Goal: Task Accomplishment & Management: Complete application form

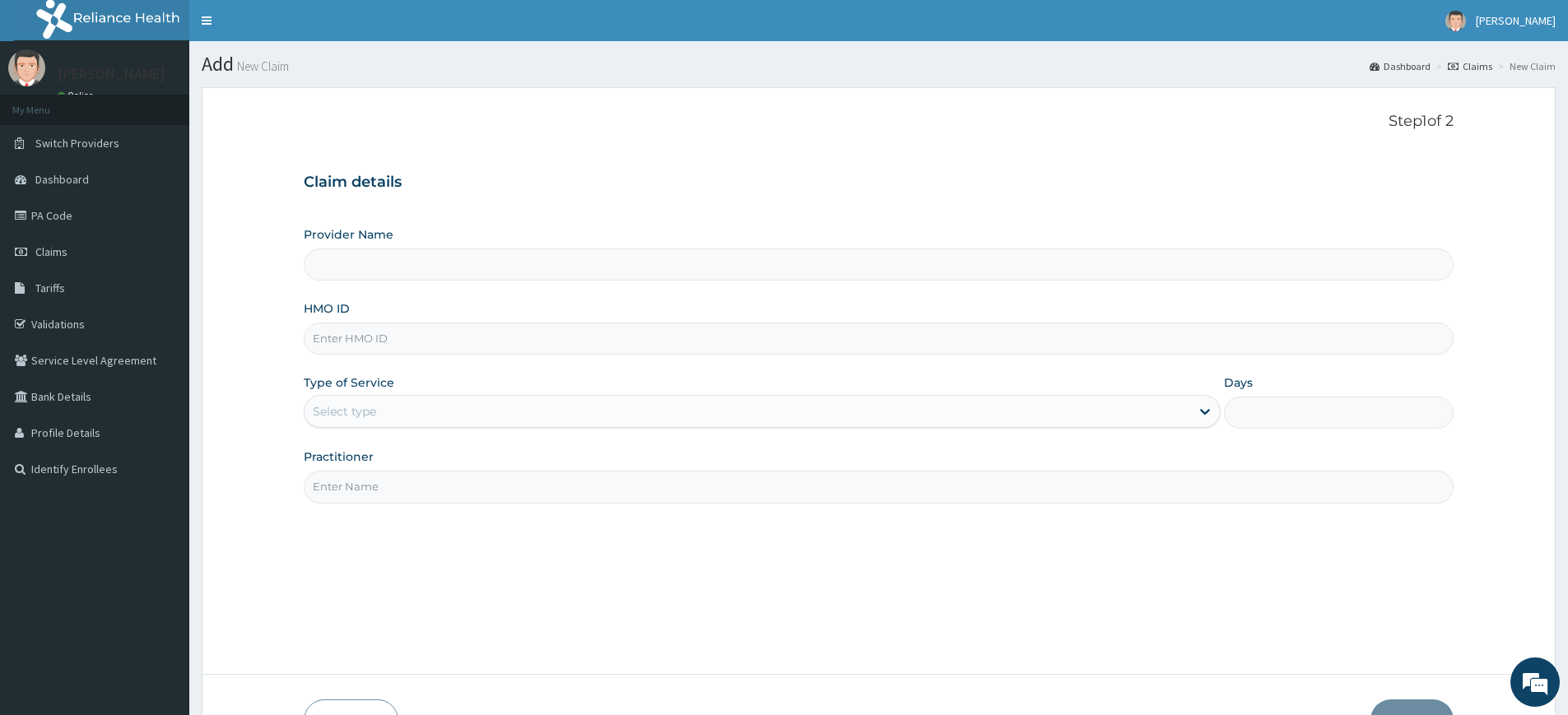
click at [357, 495] on input "Practitioner" at bounding box center [878, 487] width 1150 height 32
click at [108, 251] on link "Claims" at bounding box center [95, 252] width 190 height 36
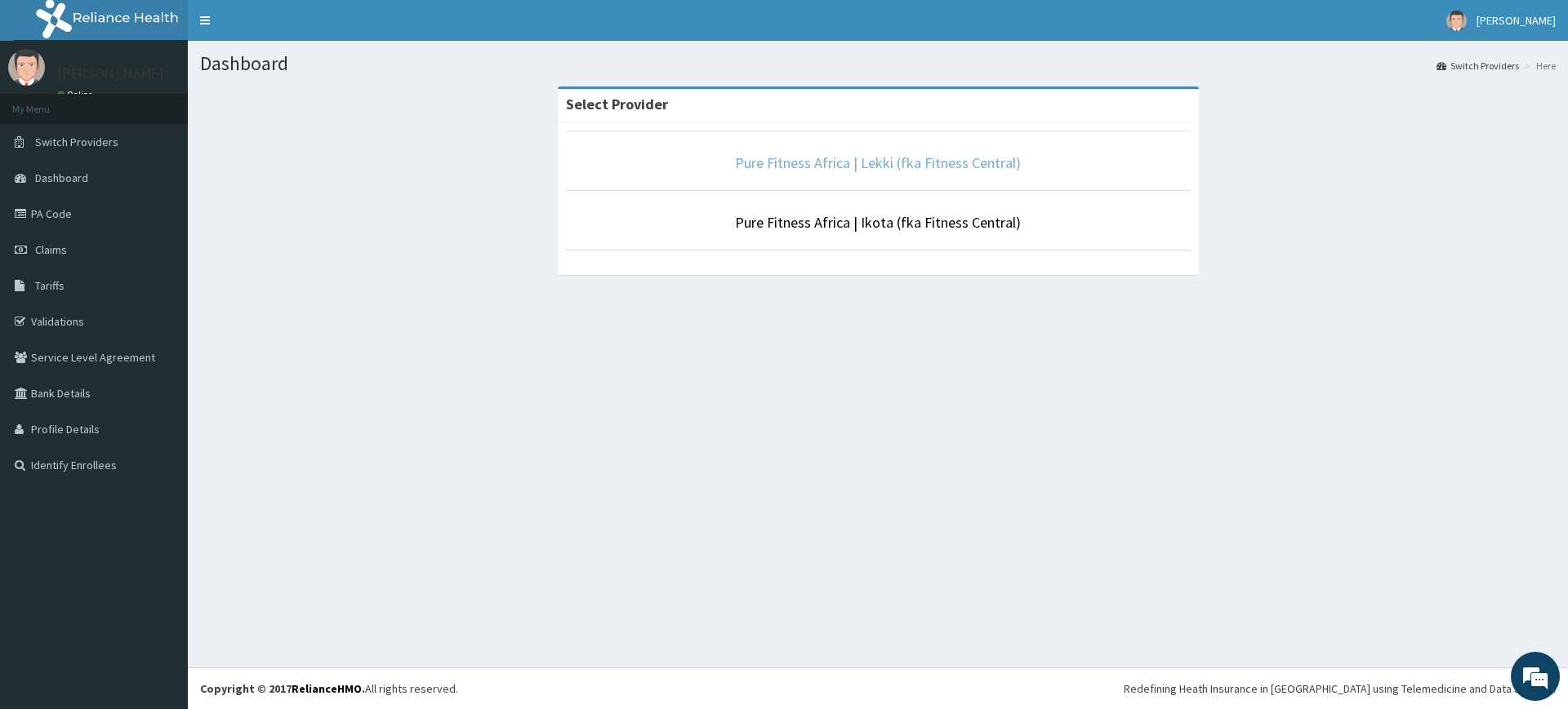
click at [873, 169] on link "Pure Fitness Africa | Lekki (fka Fitness Central)" at bounding box center [878, 162] width 286 height 19
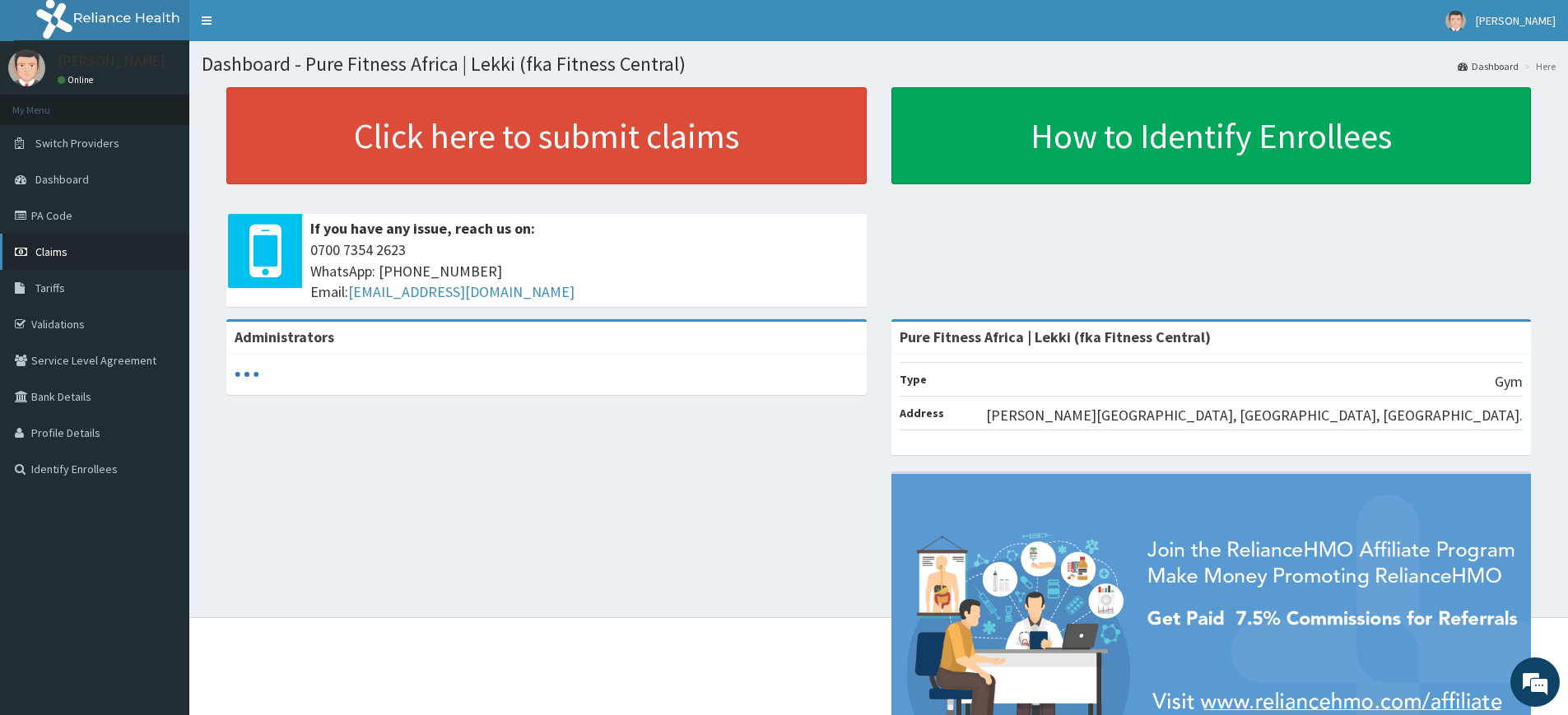
click at [86, 256] on link "Claims" at bounding box center [95, 252] width 190 height 36
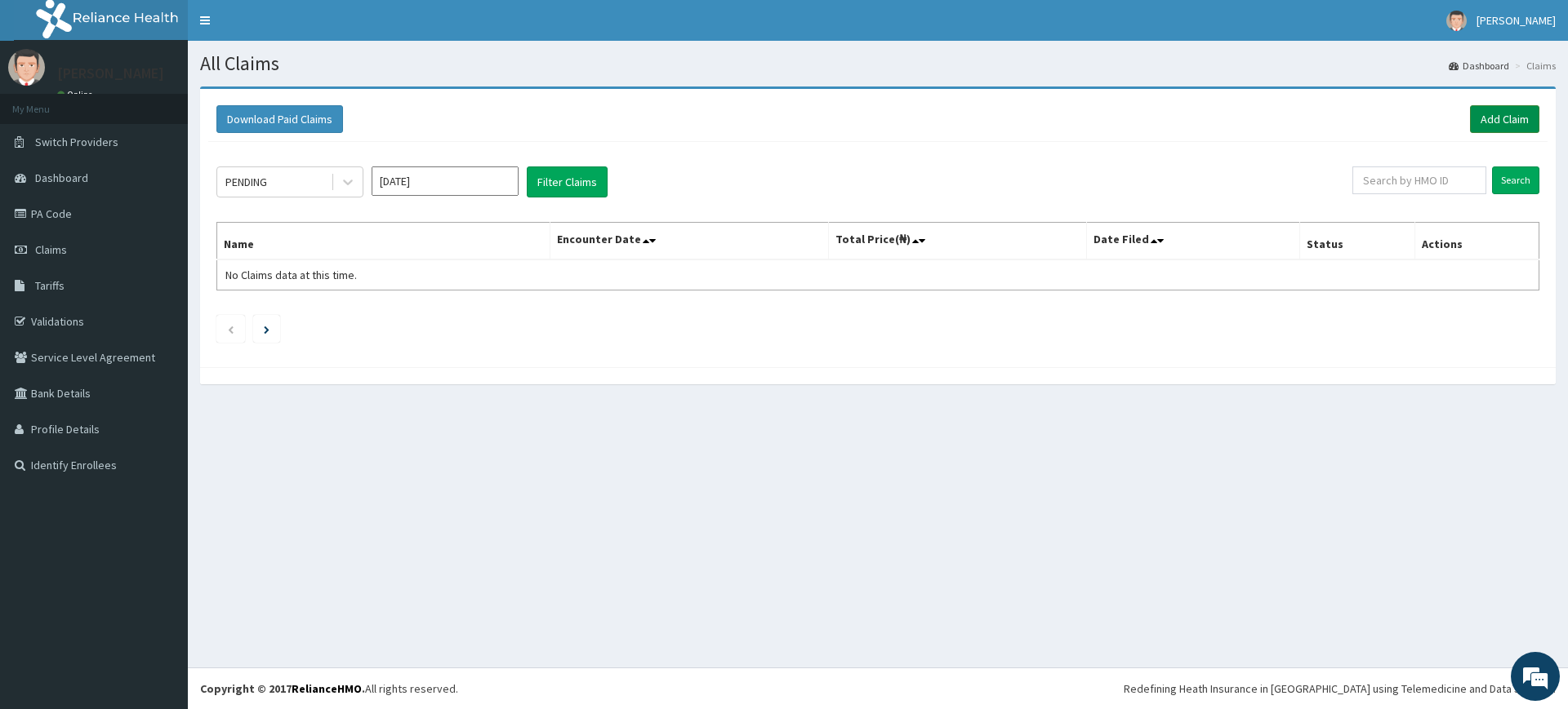
click at [1525, 117] on link "Add Claim" at bounding box center [1505, 119] width 69 height 28
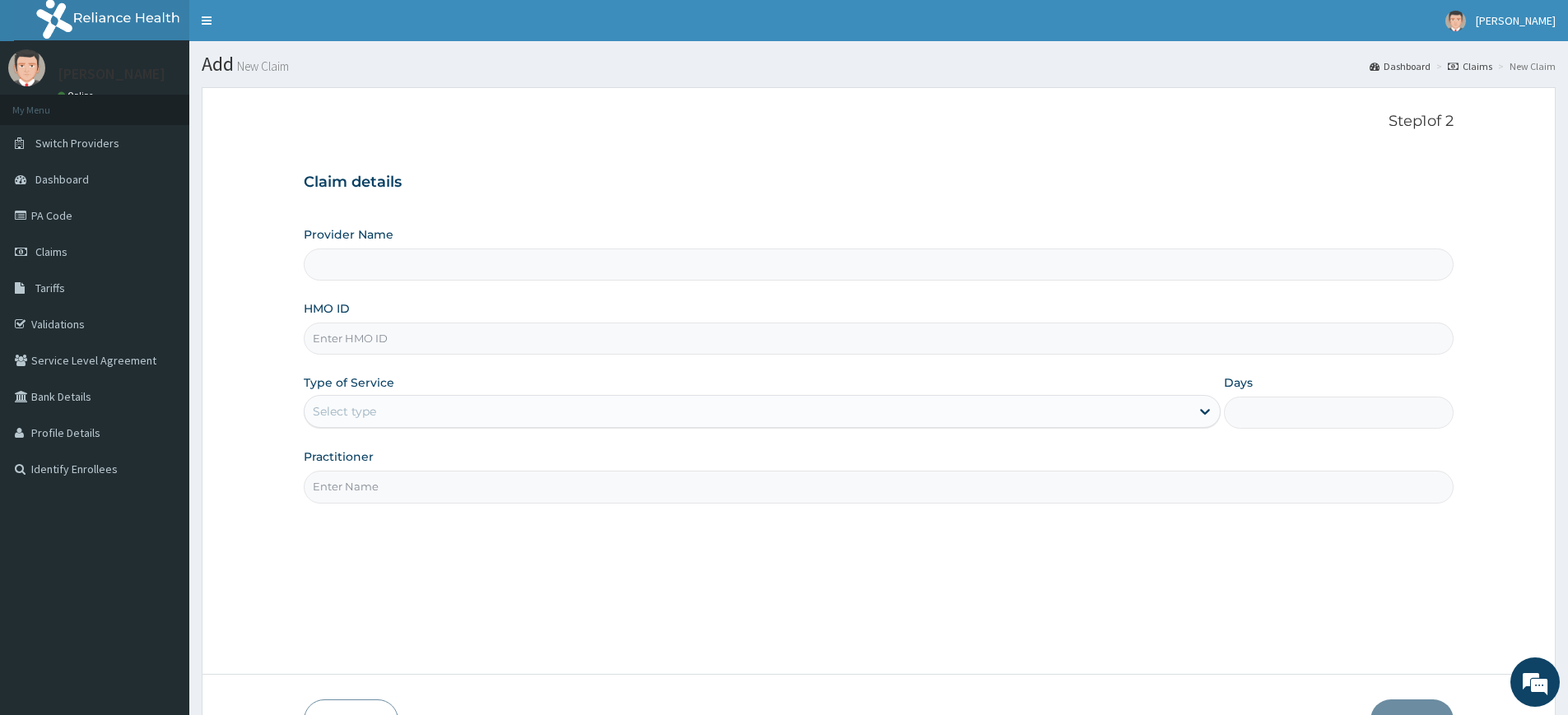
type input "Pure Fitness Africa | Lekki (fka Fitness Central)"
type input "1"
click at [357, 487] on input "Practitioner" at bounding box center [878, 487] width 1150 height 32
type input "pure fitness africa"
click at [398, 335] on input "HMO ID" at bounding box center [878, 339] width 1150 height 32
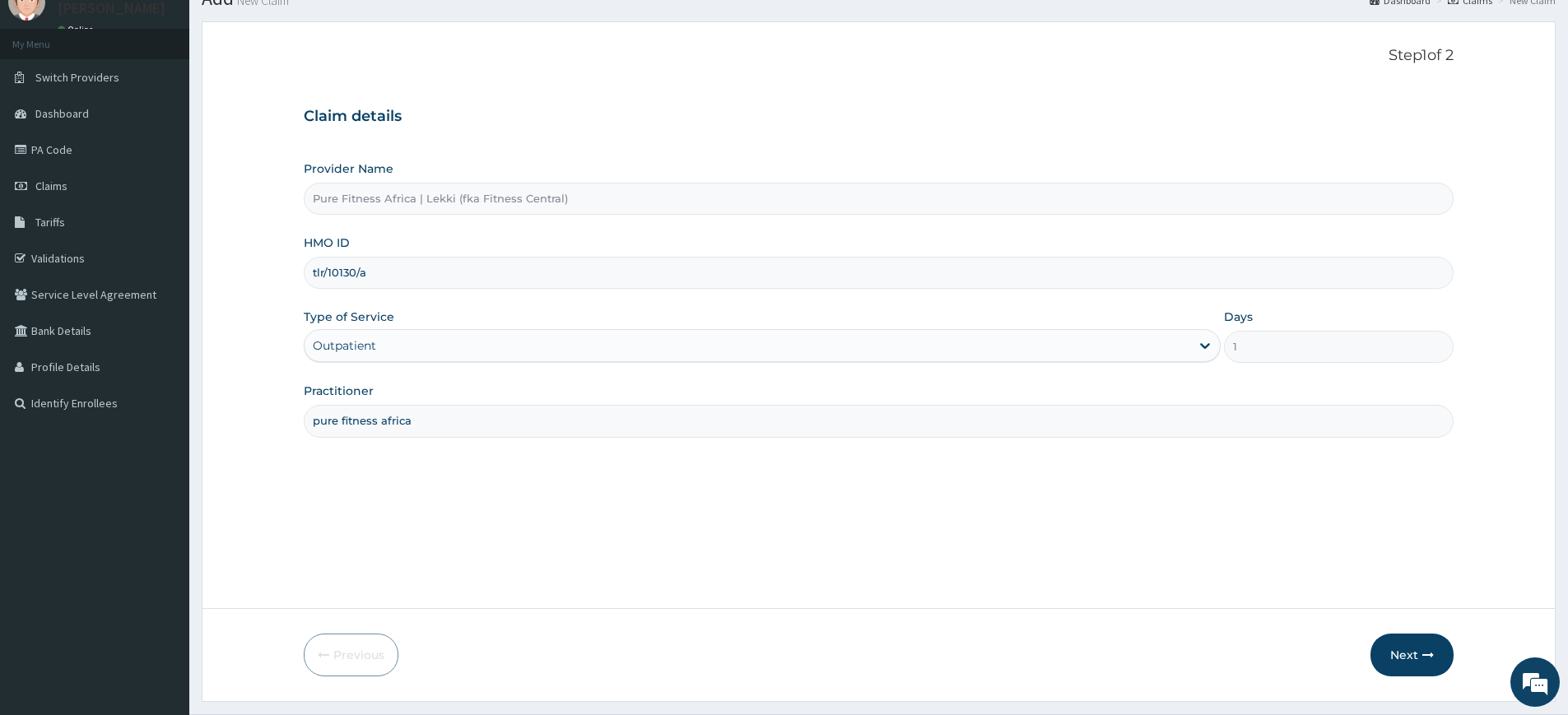
scroll to position [107, 0]
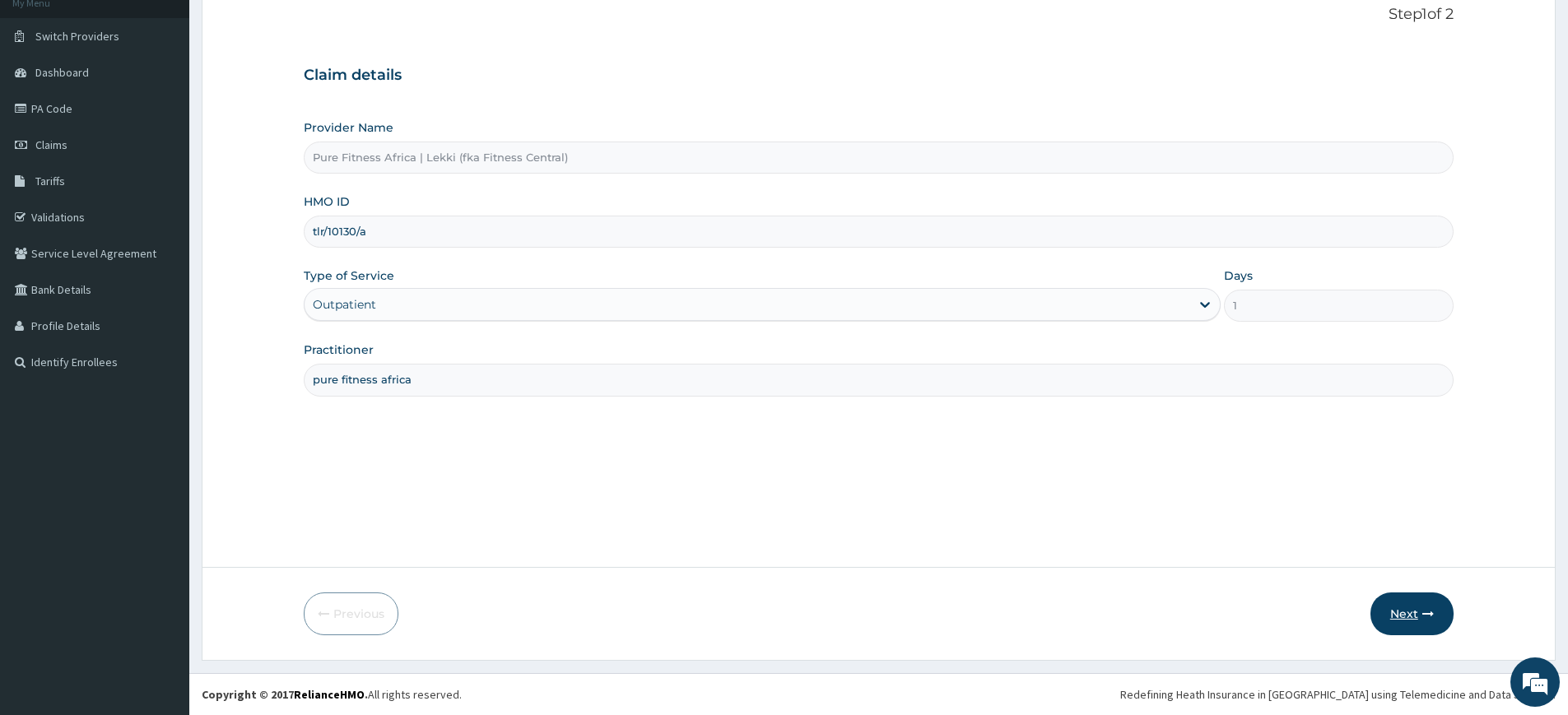
type input "tlr/10130/a"
click at [1405, 609] on button "Next" at bounding box center [1411, 614] width 83 height 43
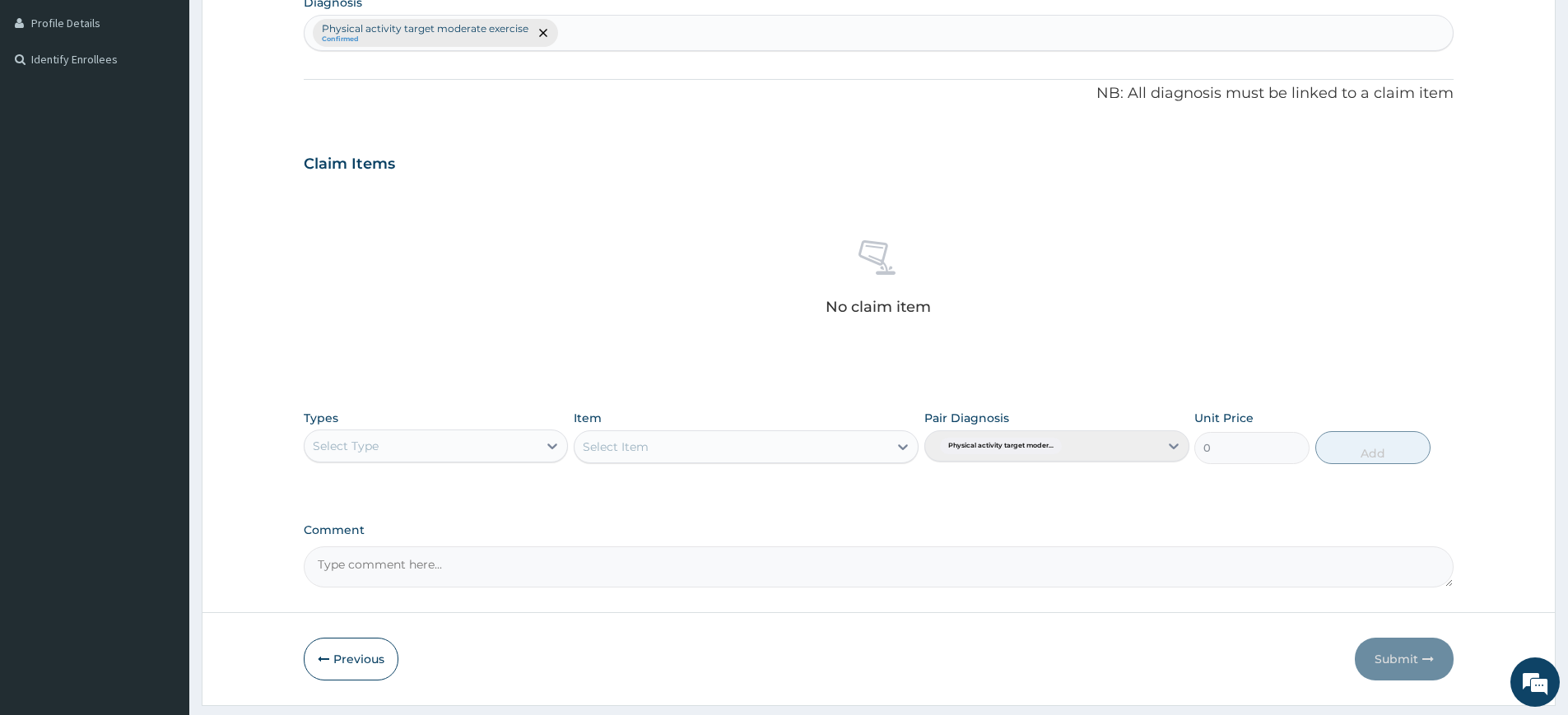
scroll to position [455, 0]
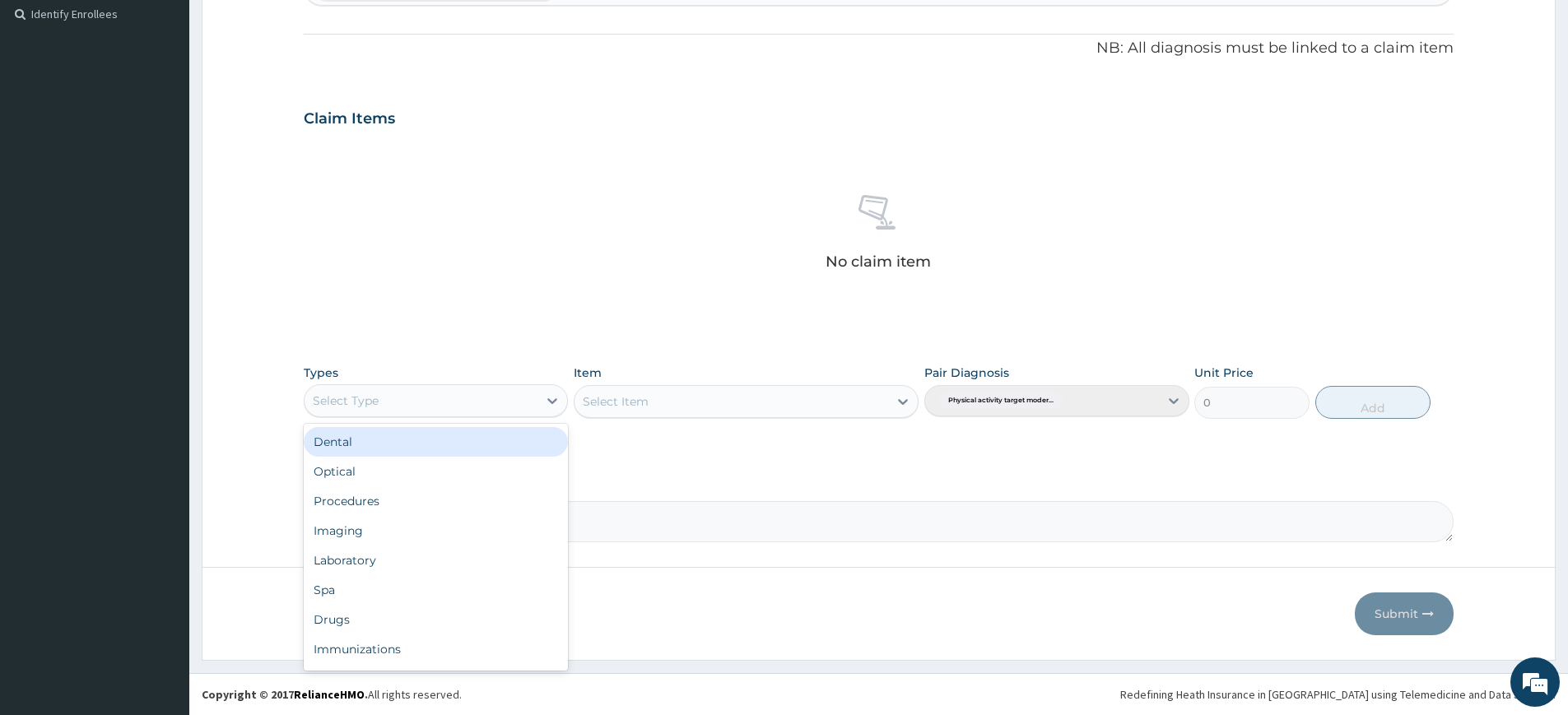
click at [390, 397] on div "Select Type" at bounding box center [420, 400] width 233 height 26
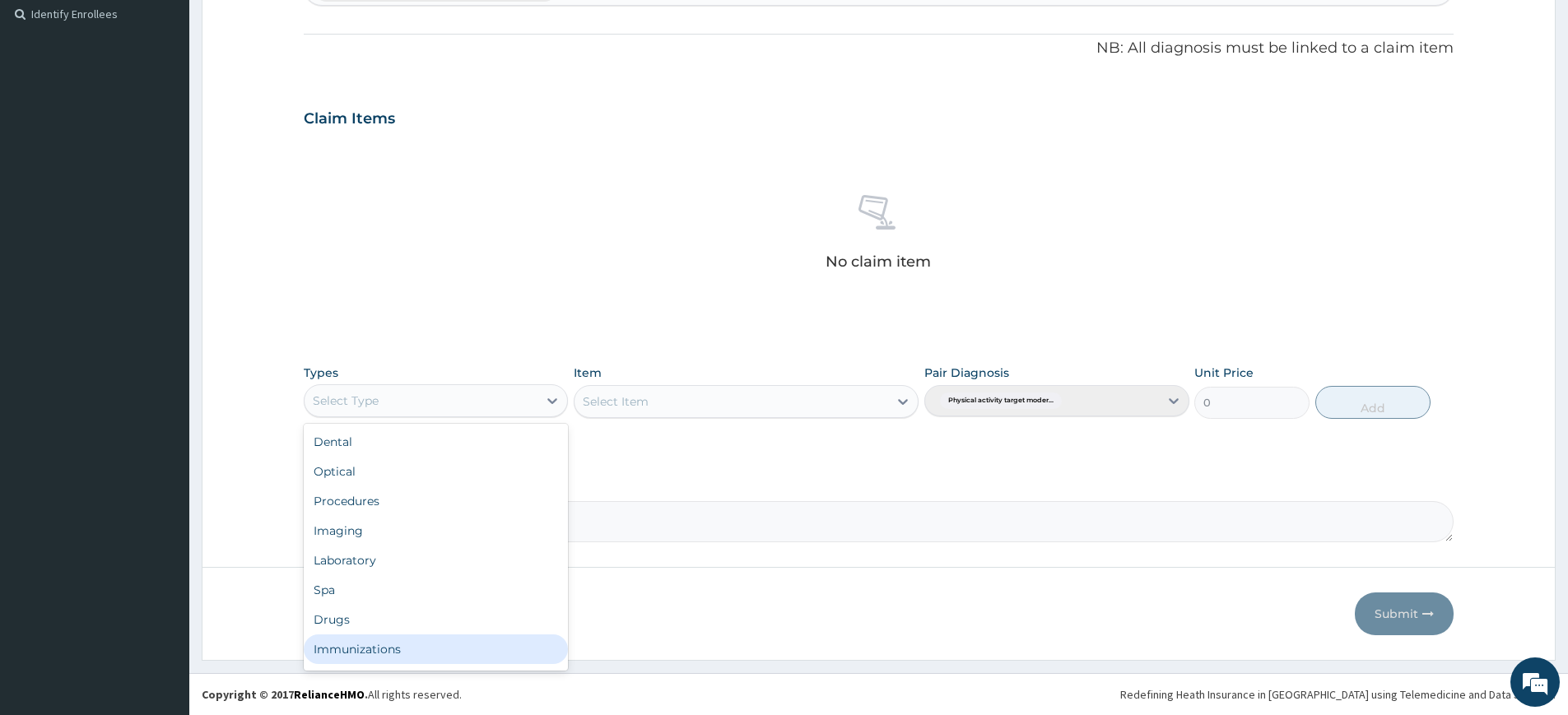
scroll to position [56, 0]
click at [420, 647] on div "Gym" at bounding box center [435, 653] width 264 height 30
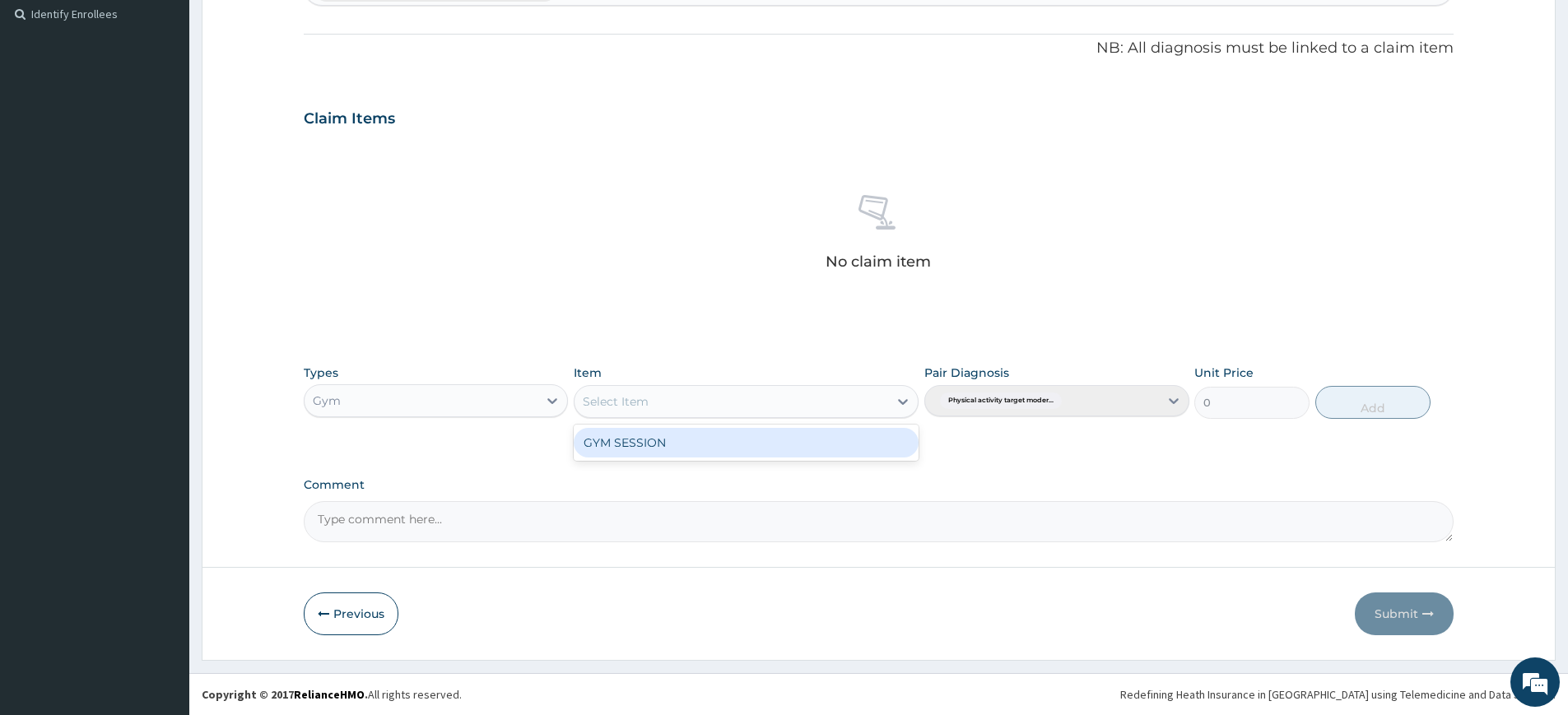
click at [768, 398] on div "Select Item" at bounding box center [731, 401] width 313 height 26
click at [766, 440] on div "GYM SESSION" at bounding box center [746, 443] width 344 height 30
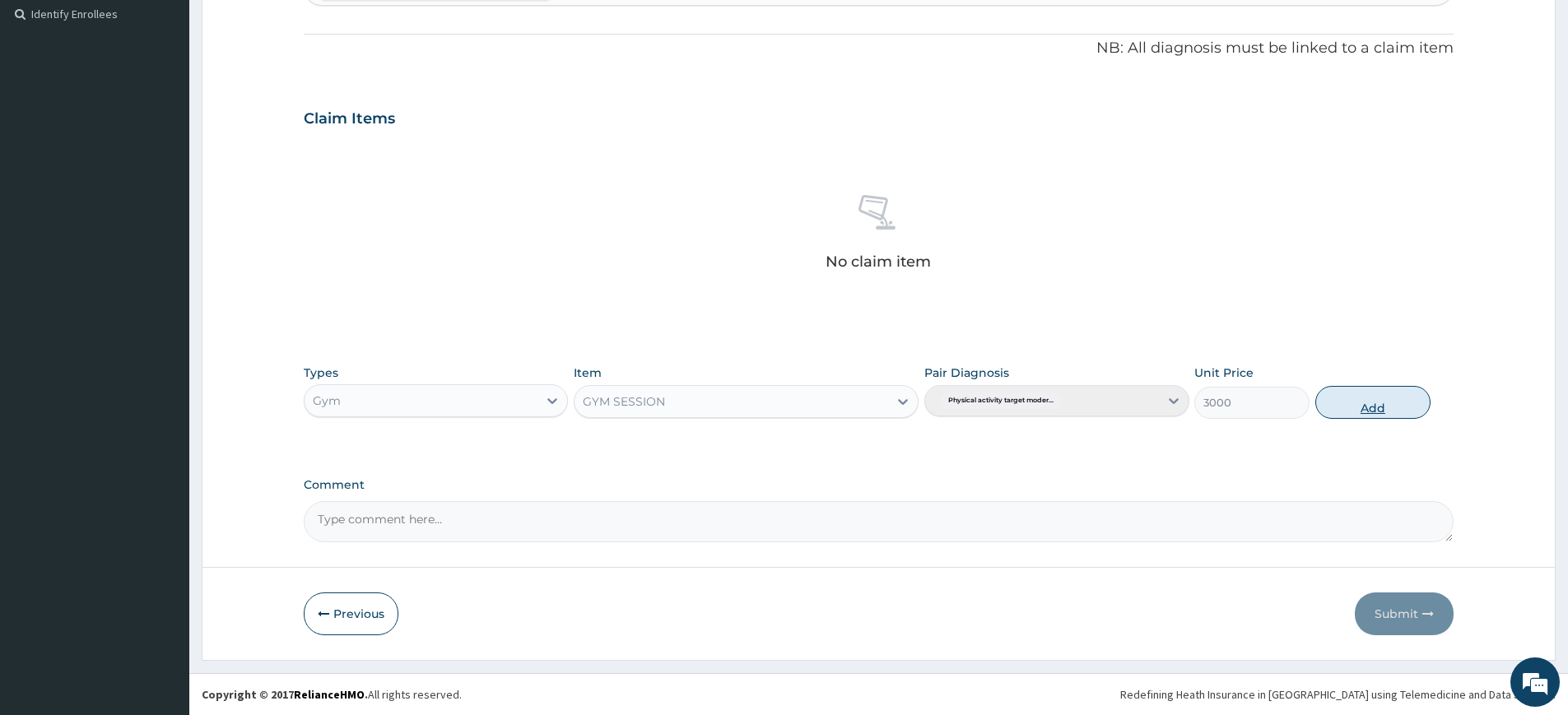
click at [1360, 409] on button "Add" at bounding box center [1371, 402] width 115 height 33
type input "0"
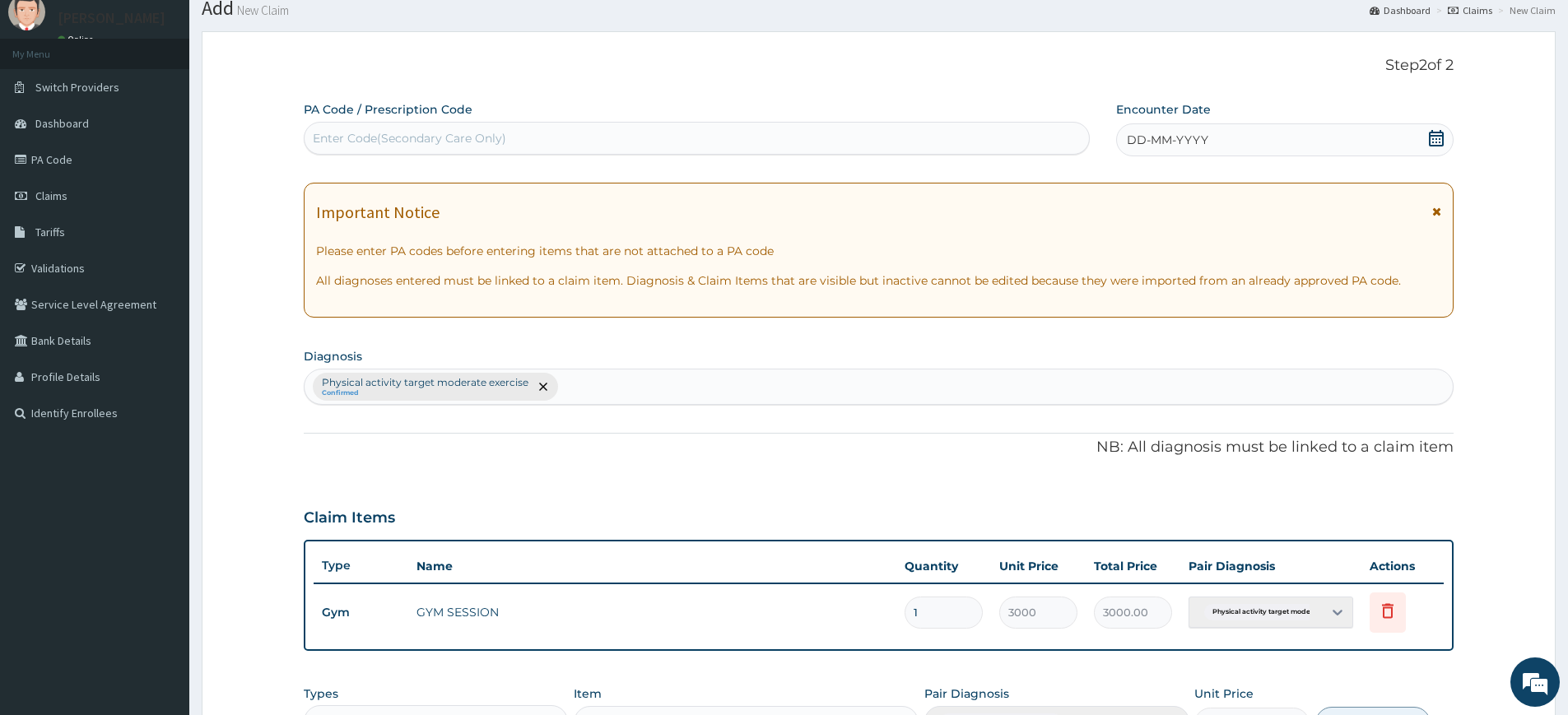
scroll to position [0, 0]
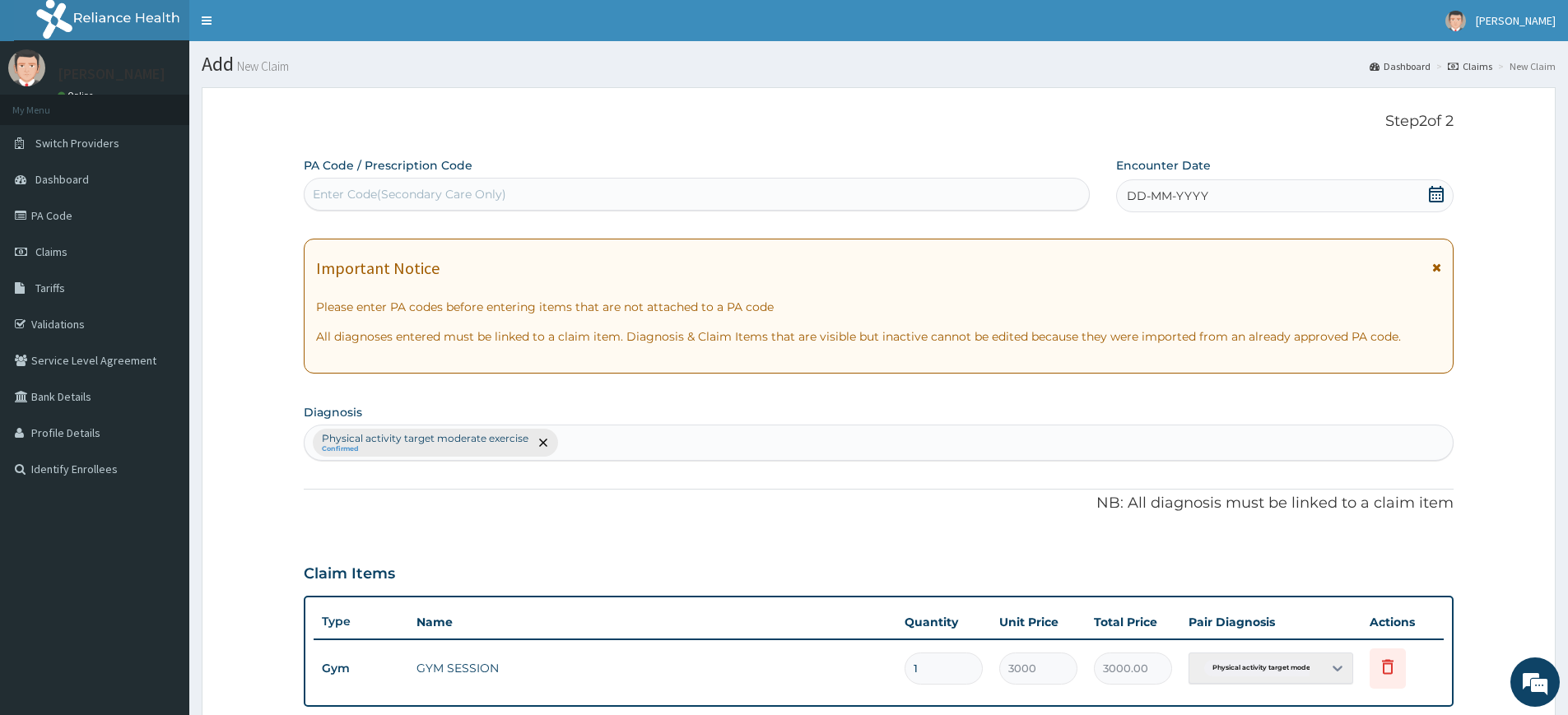
click at [1205, 195] on span "DD-MM-YYYY" at bounding box center [1168, 196] width 82 height 16
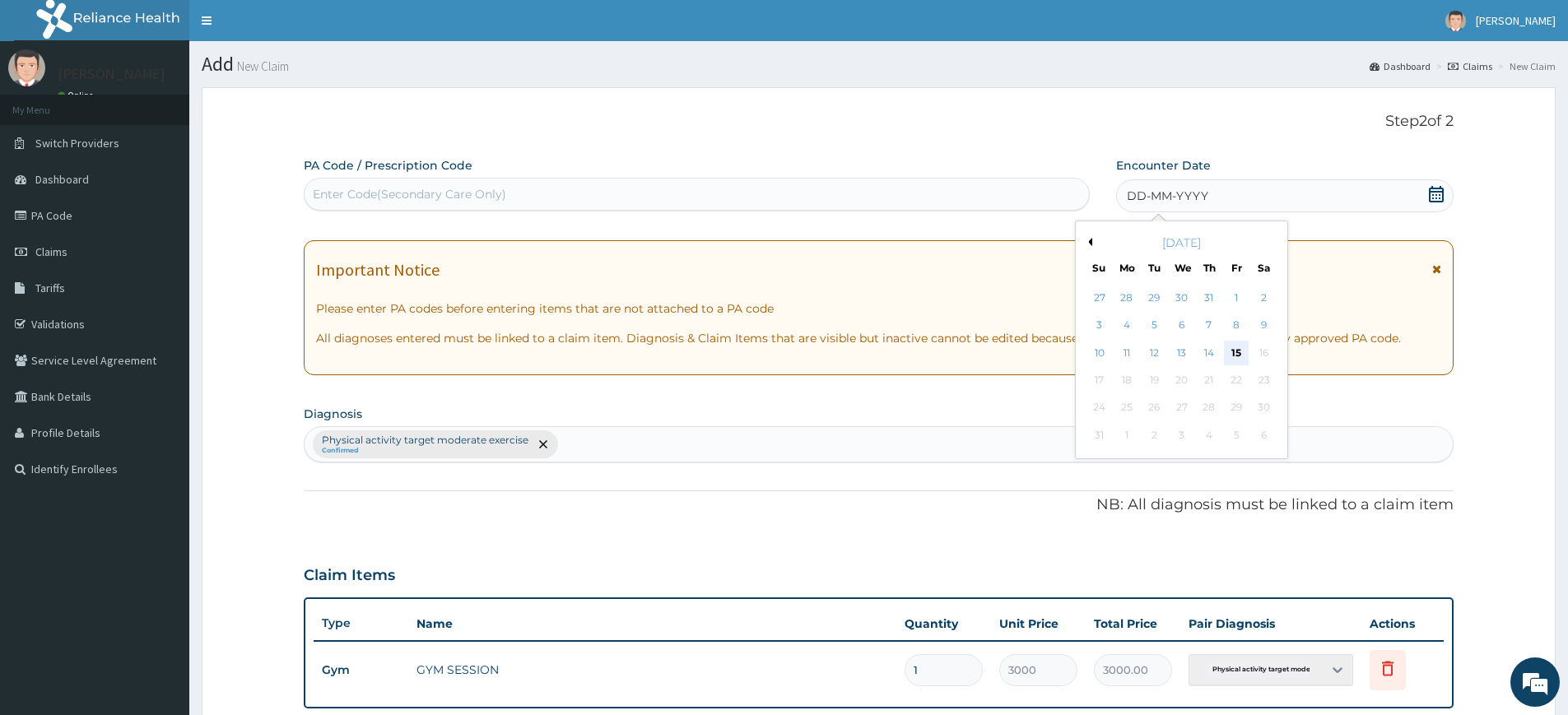
click at [1243, 357] on div "15" at bounding box center [1237, 353] width 25 height 25
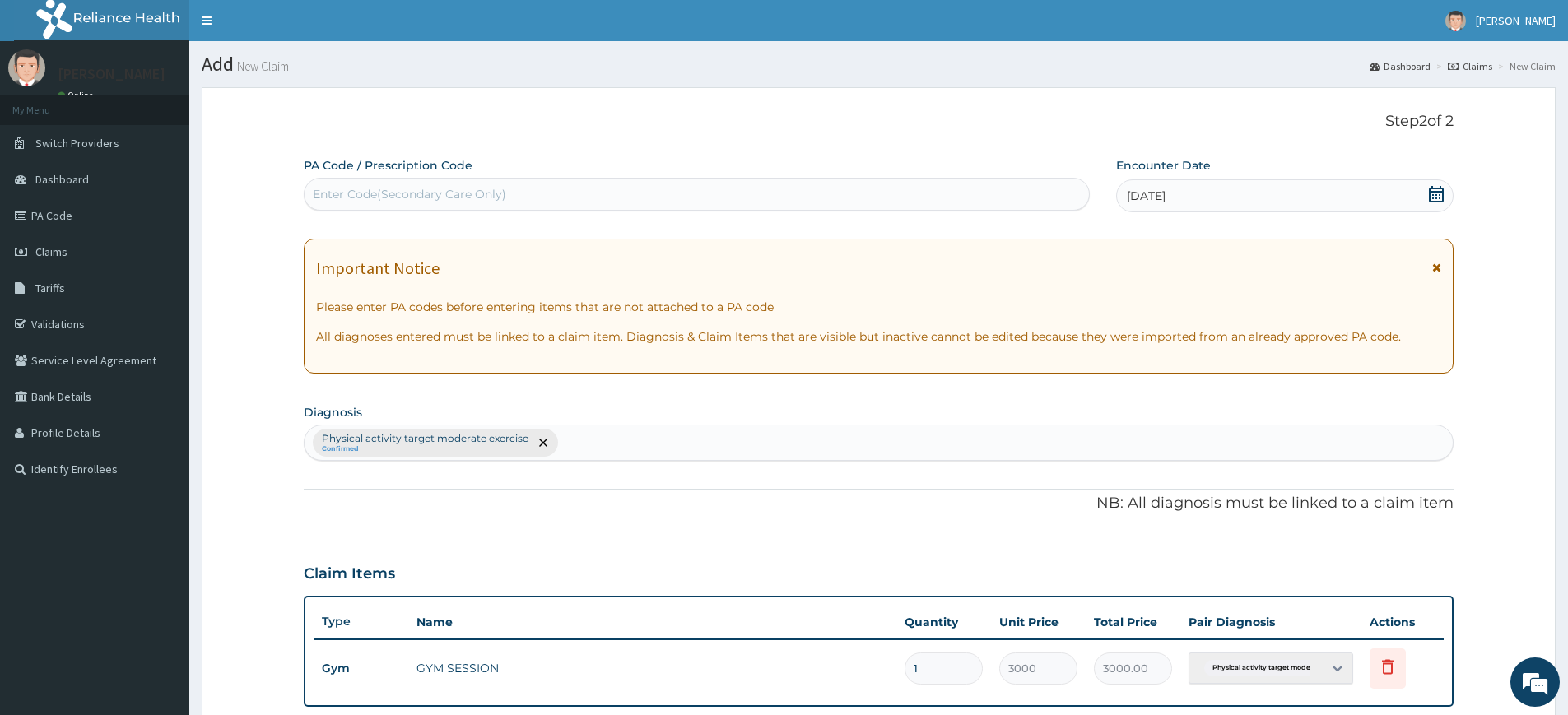
click at [941, 179] on div "Enter Code(Secondary Care Only)" at bounding box center [696, 194] width 785 height 33
type input "PA/8328D6"
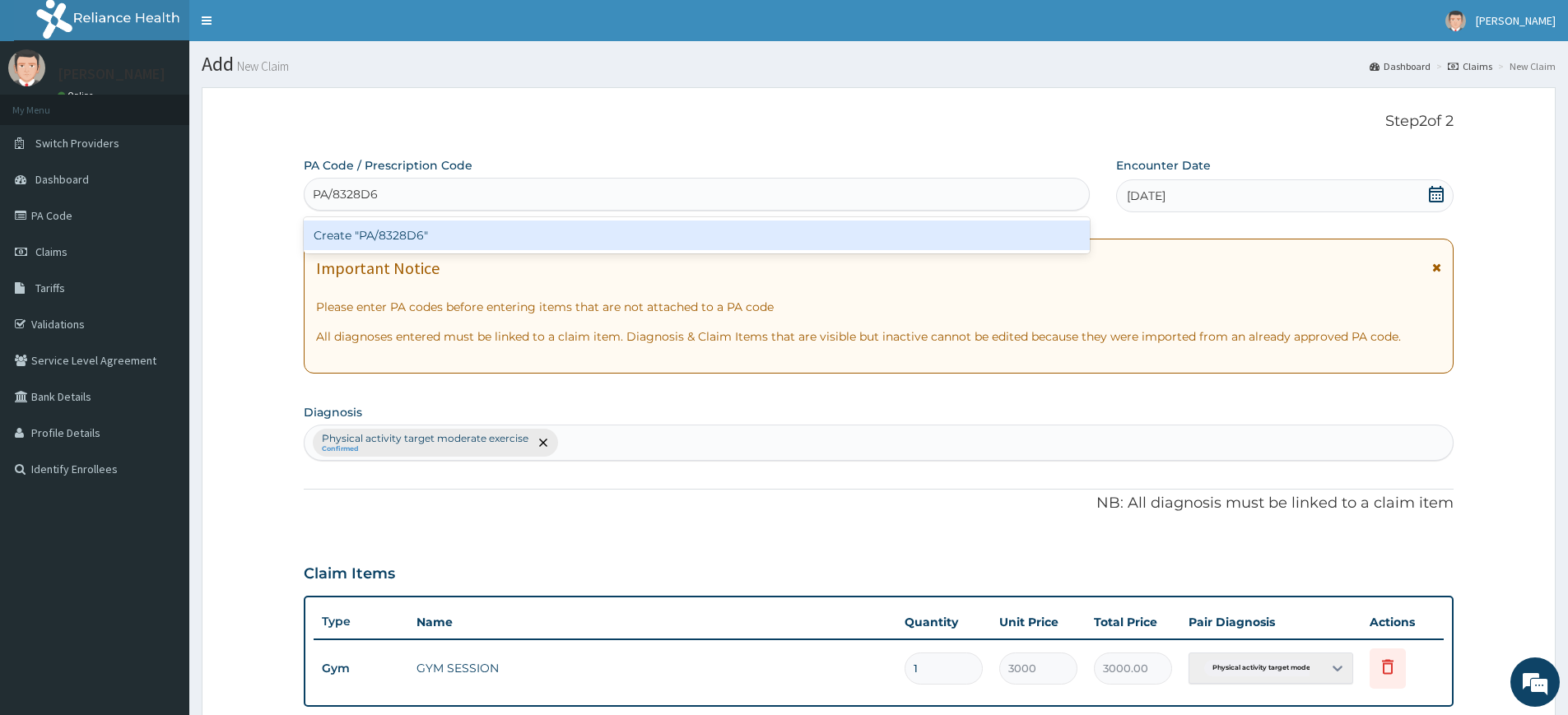
click at [772, 232] on div "Create "PA/8328D6"" at bounding box center [696, 236] width 785 height 30
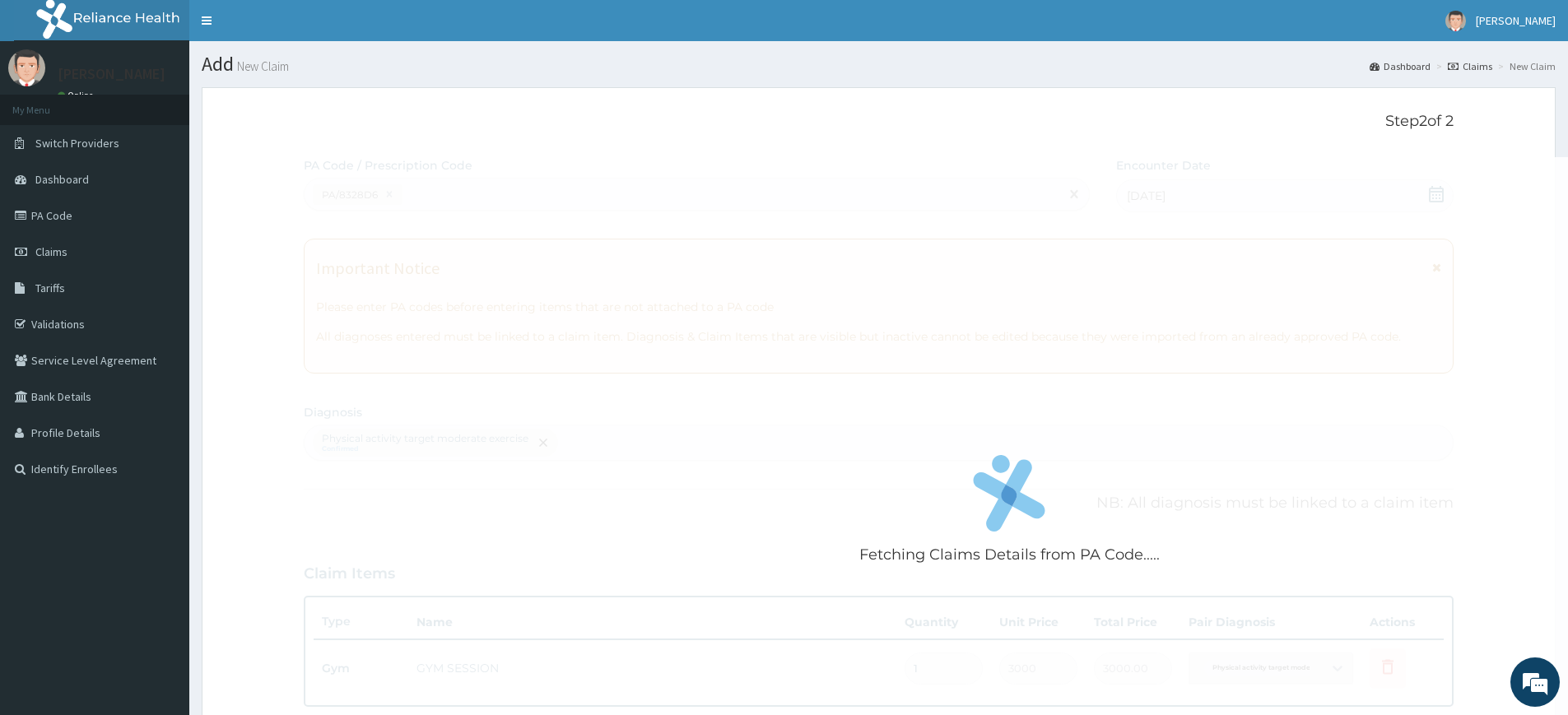
scroll to position [377, 0]
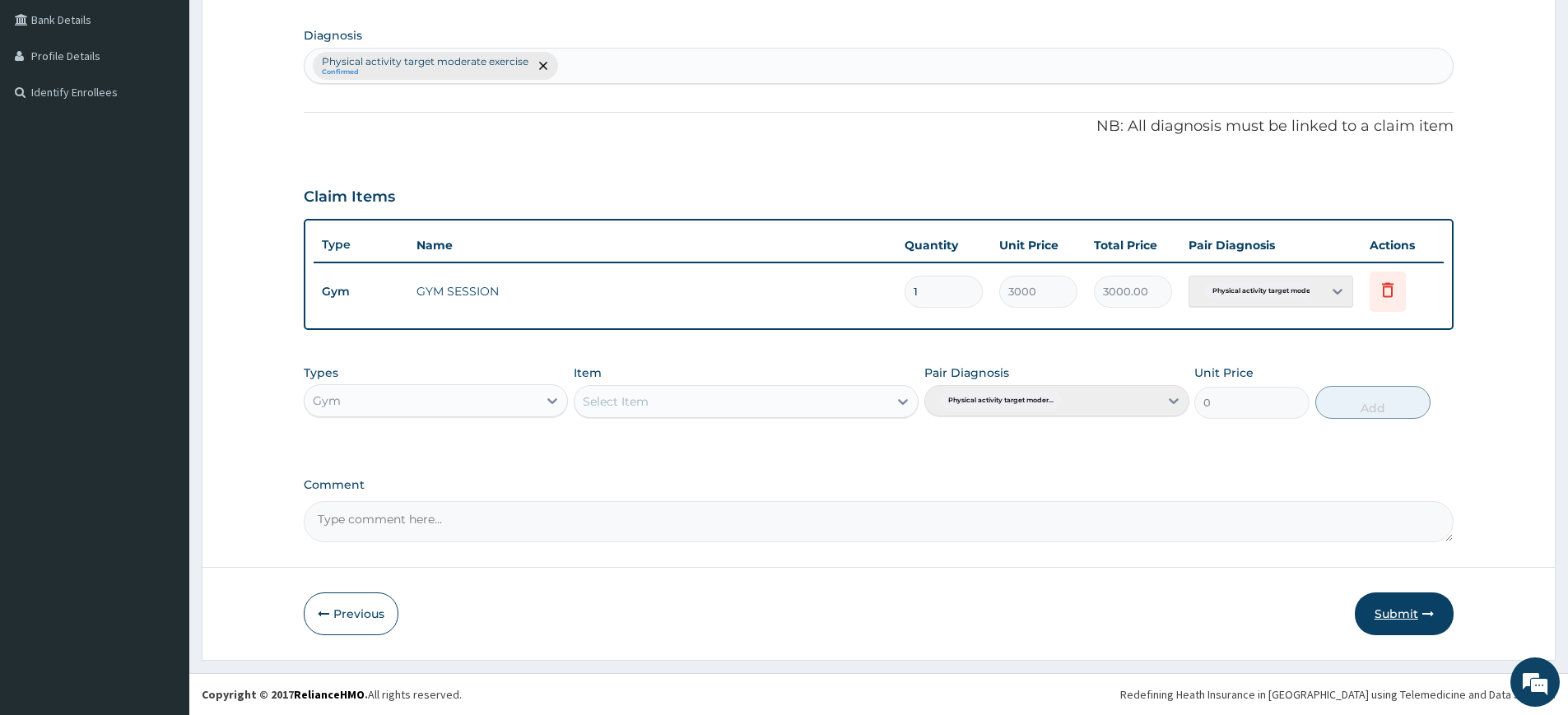
click at [1415, 608] on button "Submit" at bounding box center [1403, 614] width 99 height 43
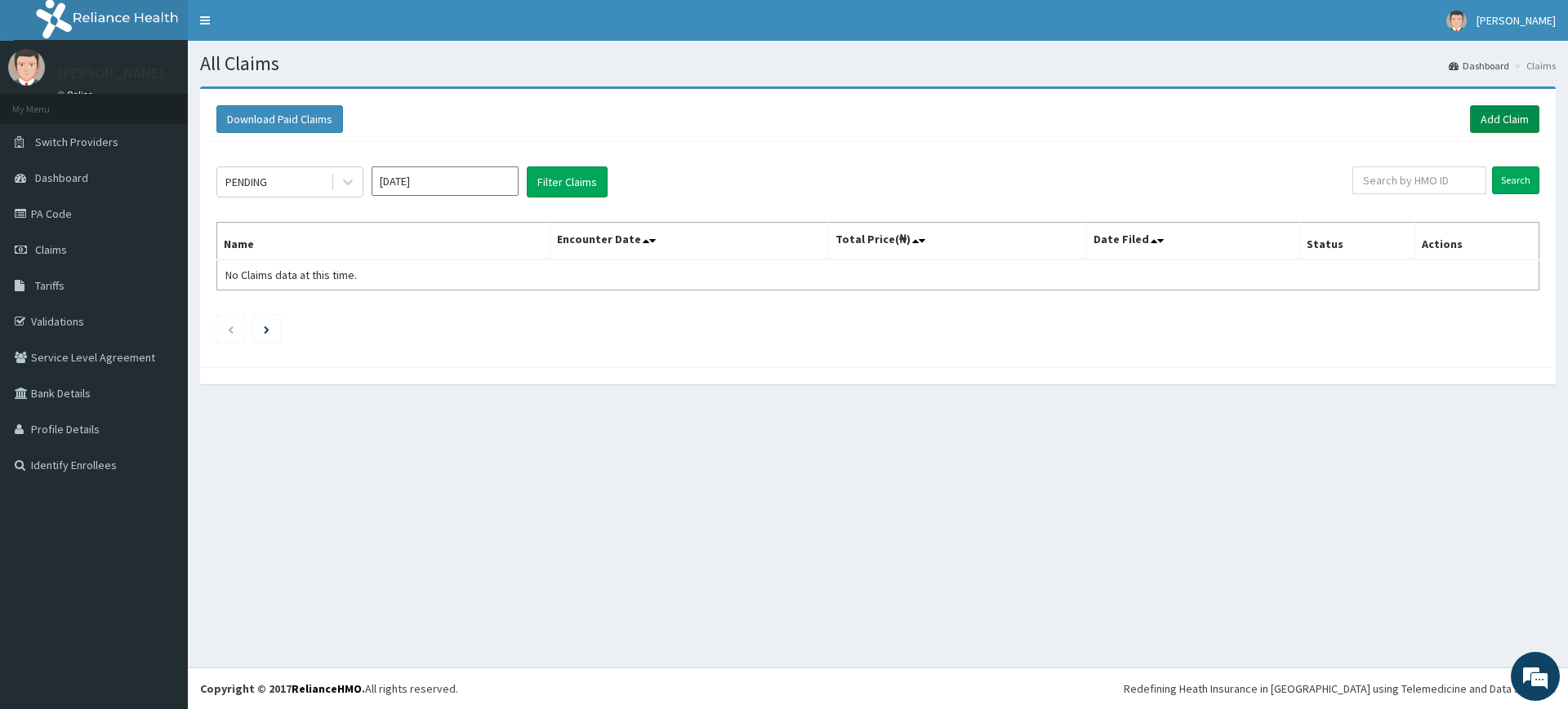
click at [1502, 111] on link "Add Claim" at bounding box center [1505, 119] width 69 height 28
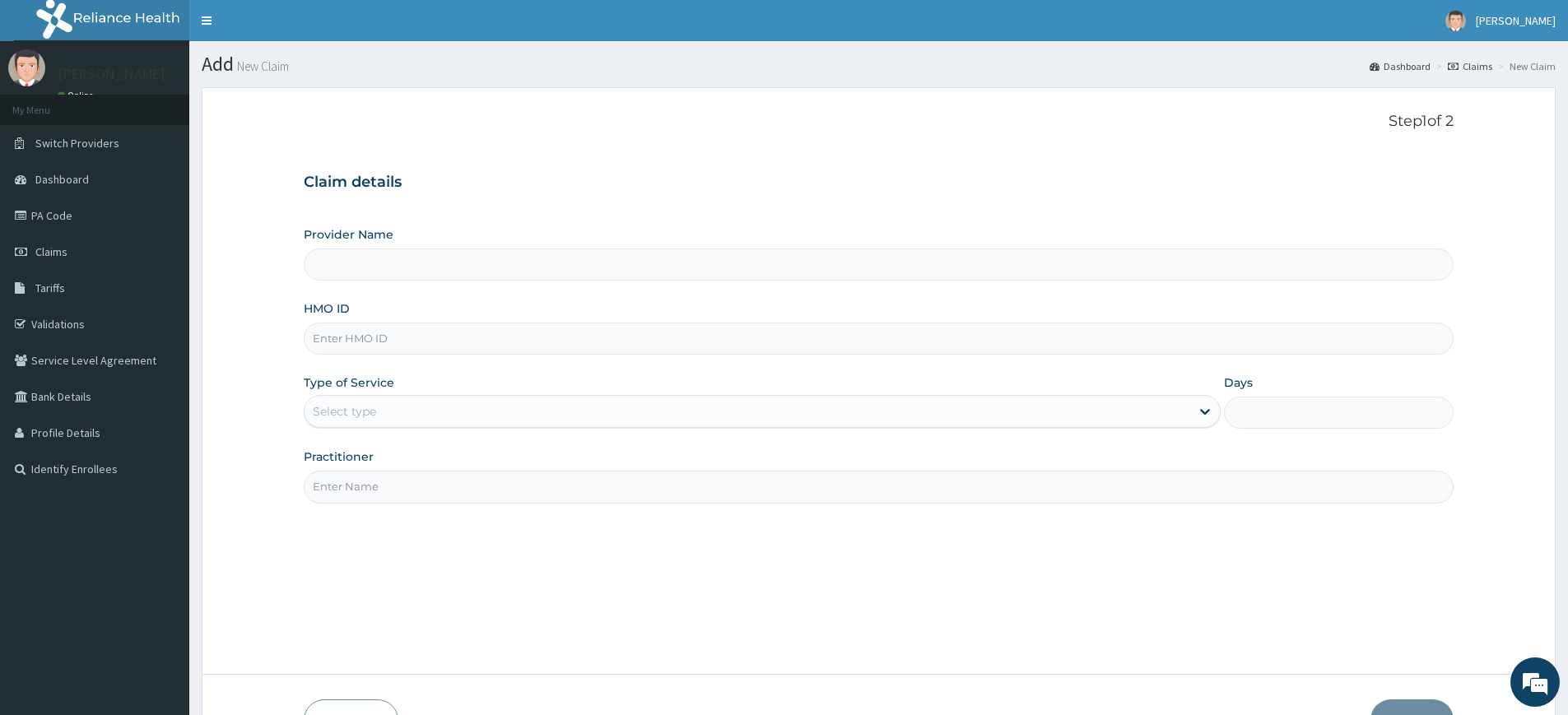
type input "Pure Fitness Africa | Lekki (fka Fitness Central)"
type input "1"
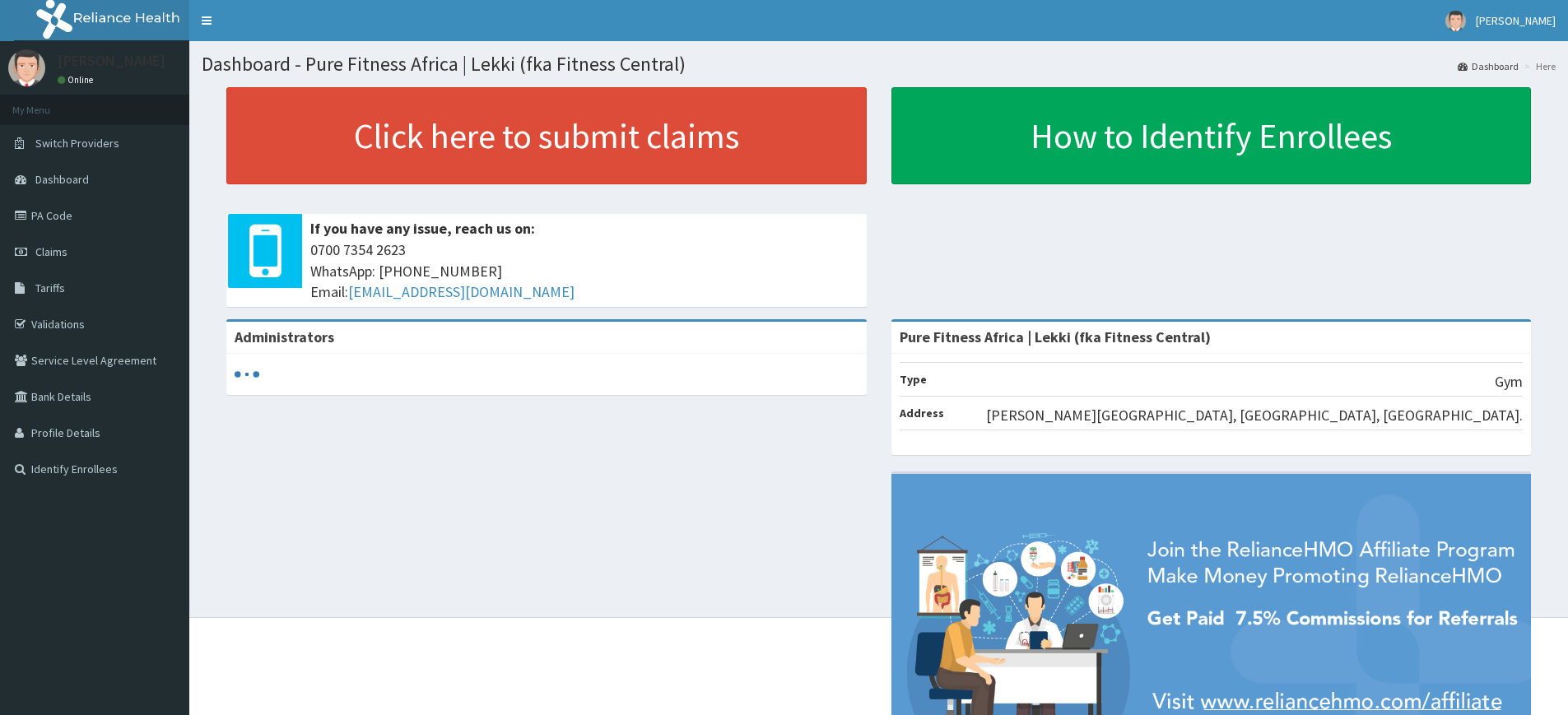
click at [57, 257] on span "Claims" at bounding box center [51, 252] width 32 height 15
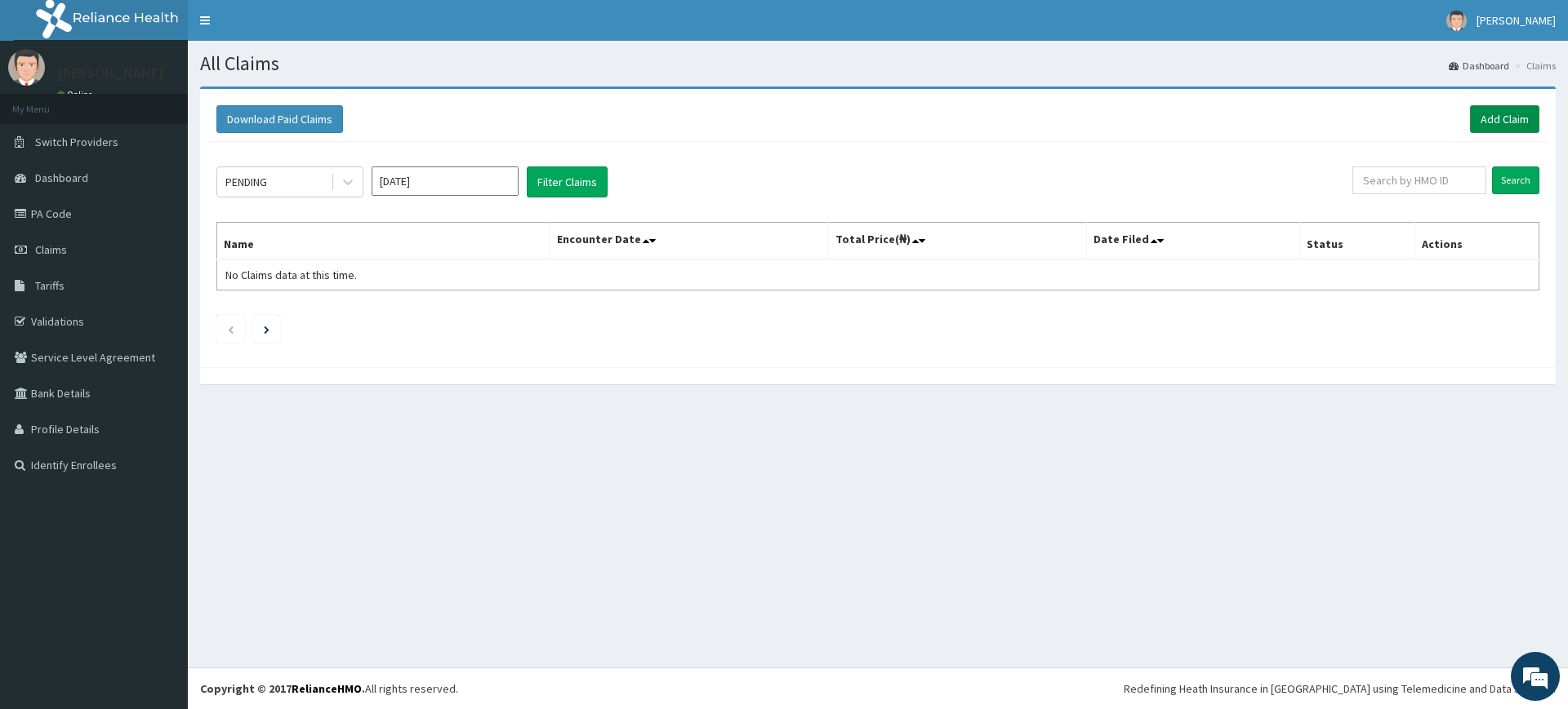
click at [1491, 109] on link "Add Claim" at bounding box center [1505, 119] width 69 height 28
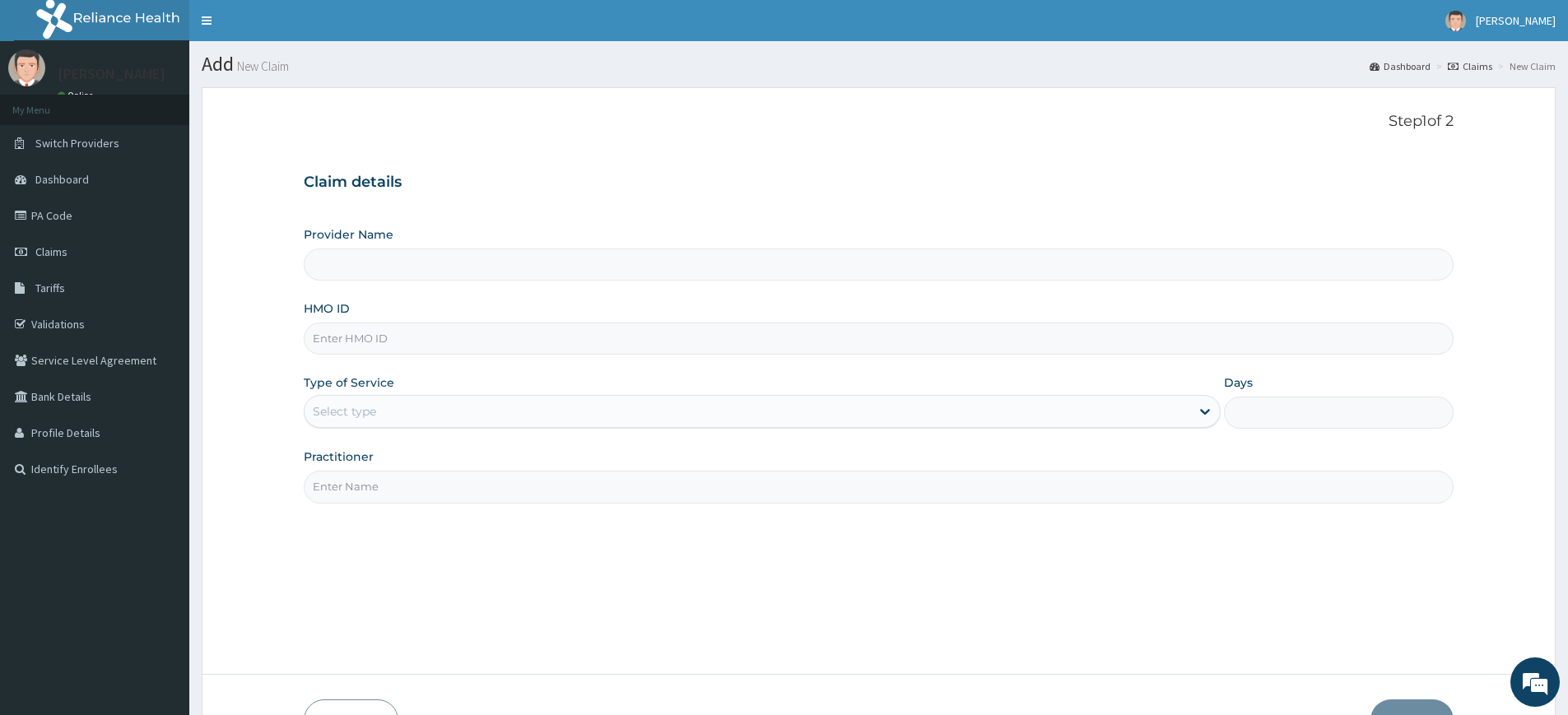
type input "Pure Fitness Africa | Lekki (fka Fitness Central)"
type input "1"
drag, startPoint x: 362, startPoint y: 481, endPoint x: 430, endPoint y: 501, distance: 70.9
click at [363, 483] on input "Practitioner" at bounding box center [878, 487] width 1150 height 32
type input "pure fitness africa"
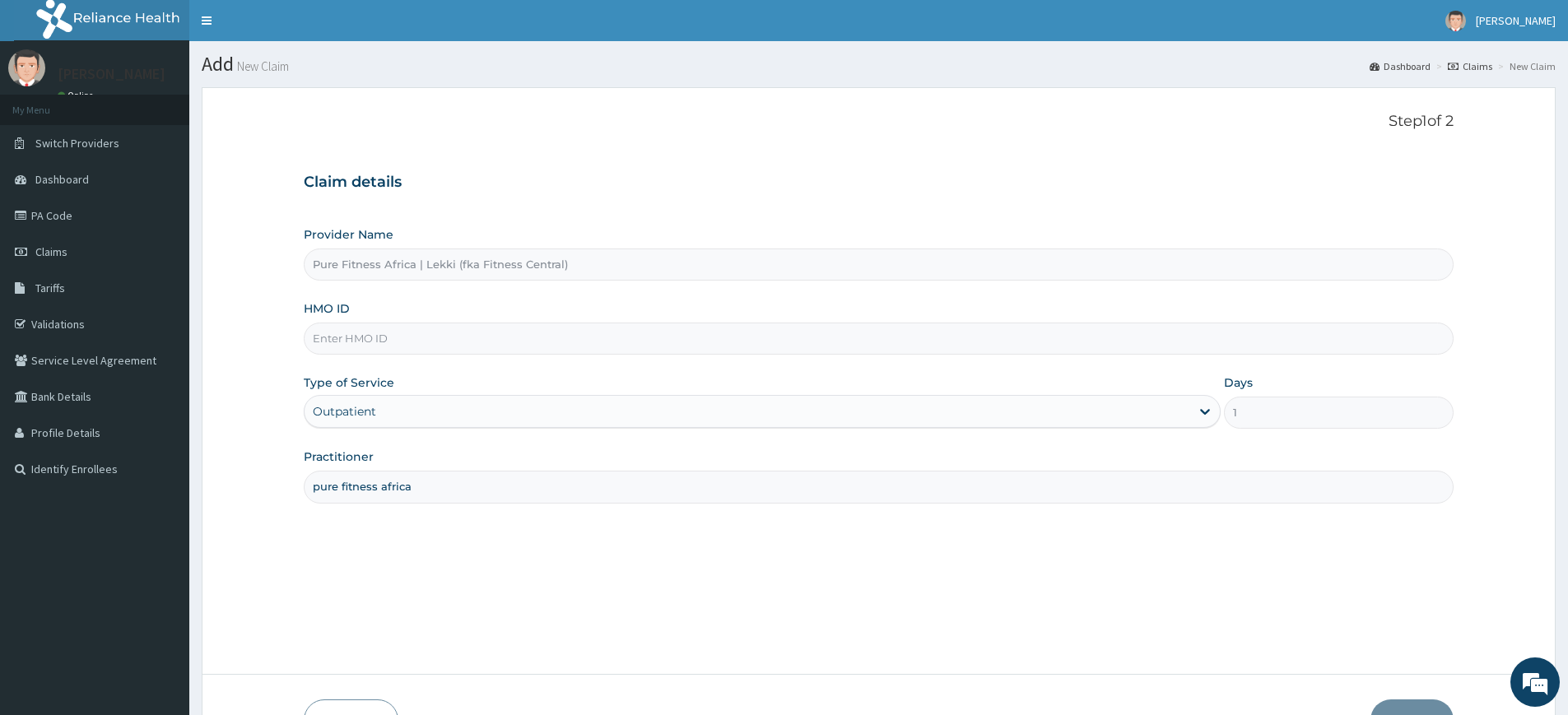
click at [586, 338] on input "HMO ID" at bounding box center [878, 339] width 1150 height 32
type input "m"
type input "LAI/10011/A"
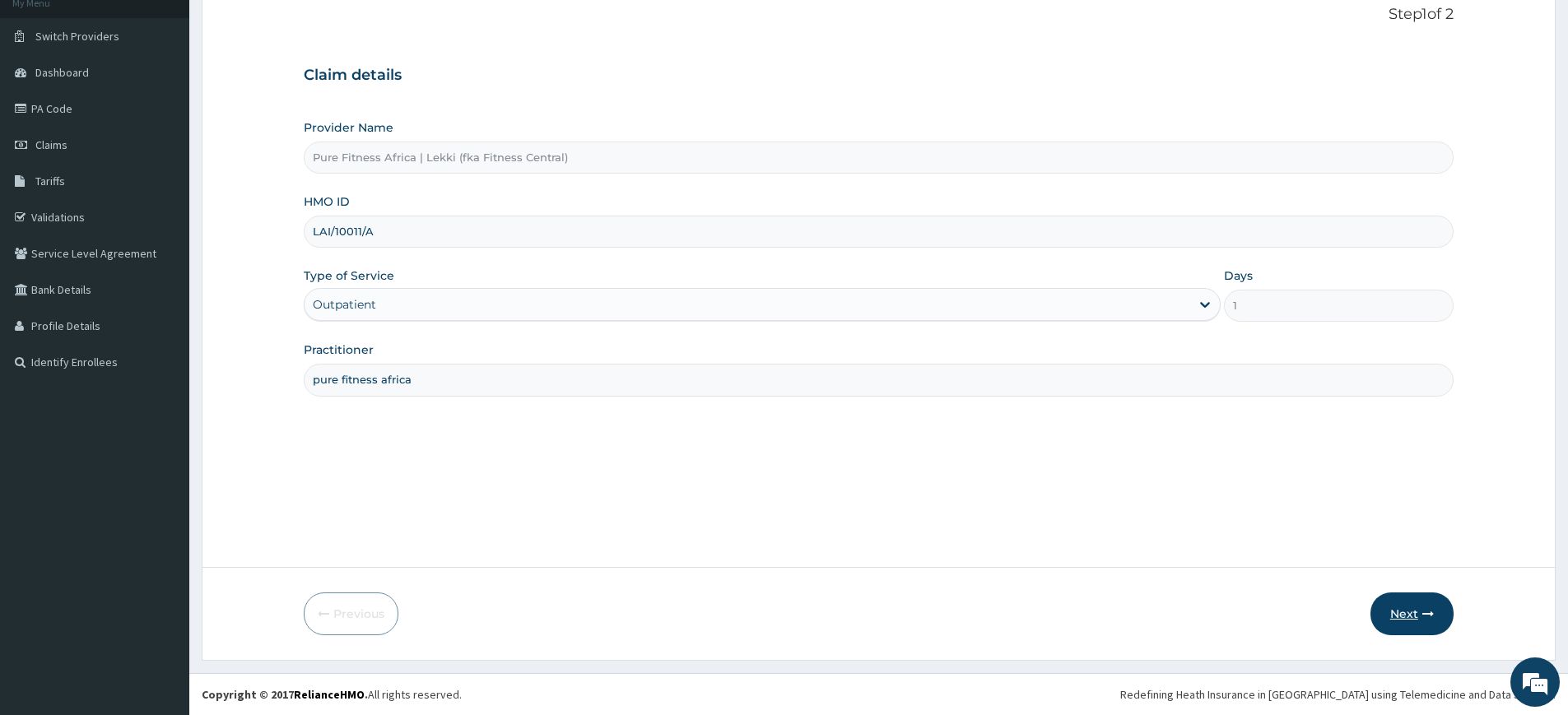
click at [1391, 615] on button "Next" at bounding box center [1411, 614] width 83 height 43
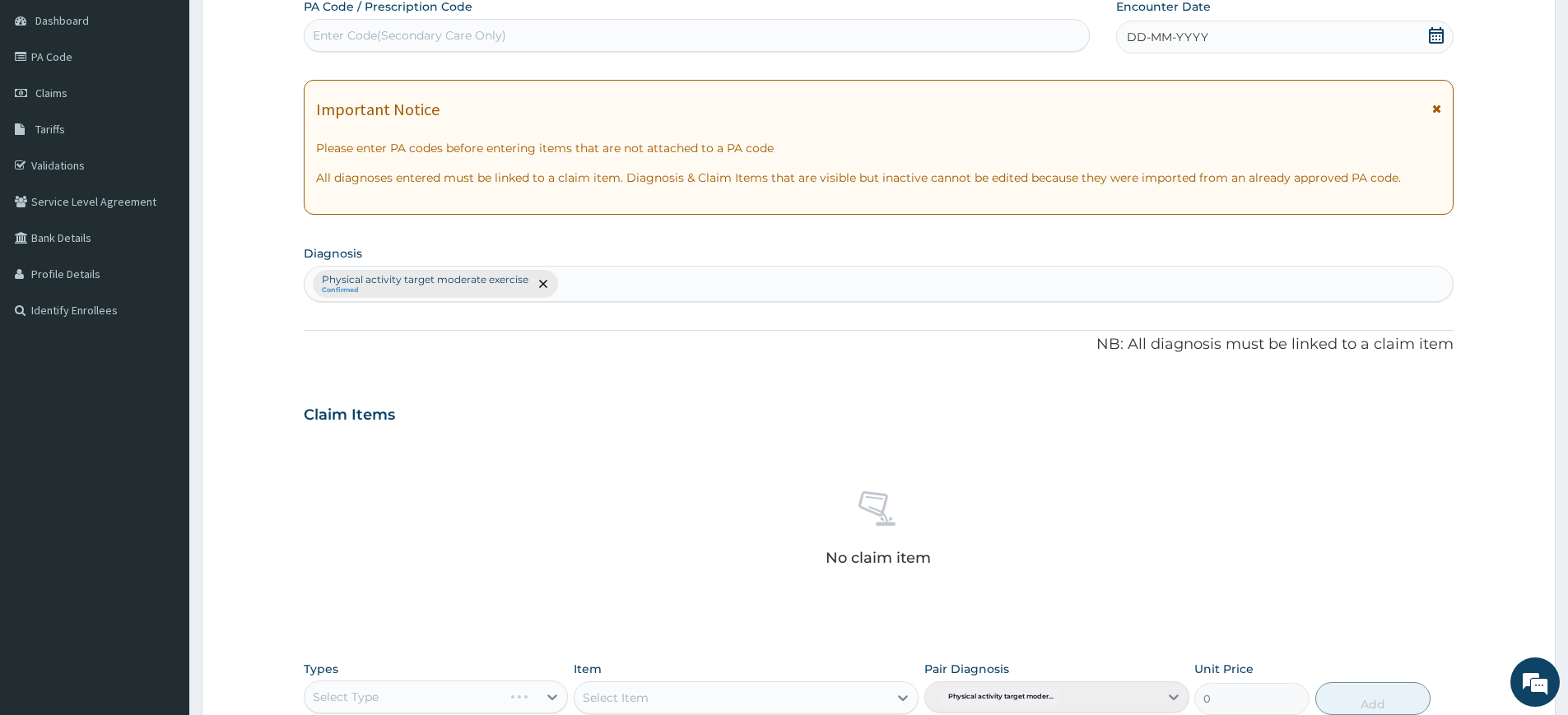
scroll to position [455, 0]
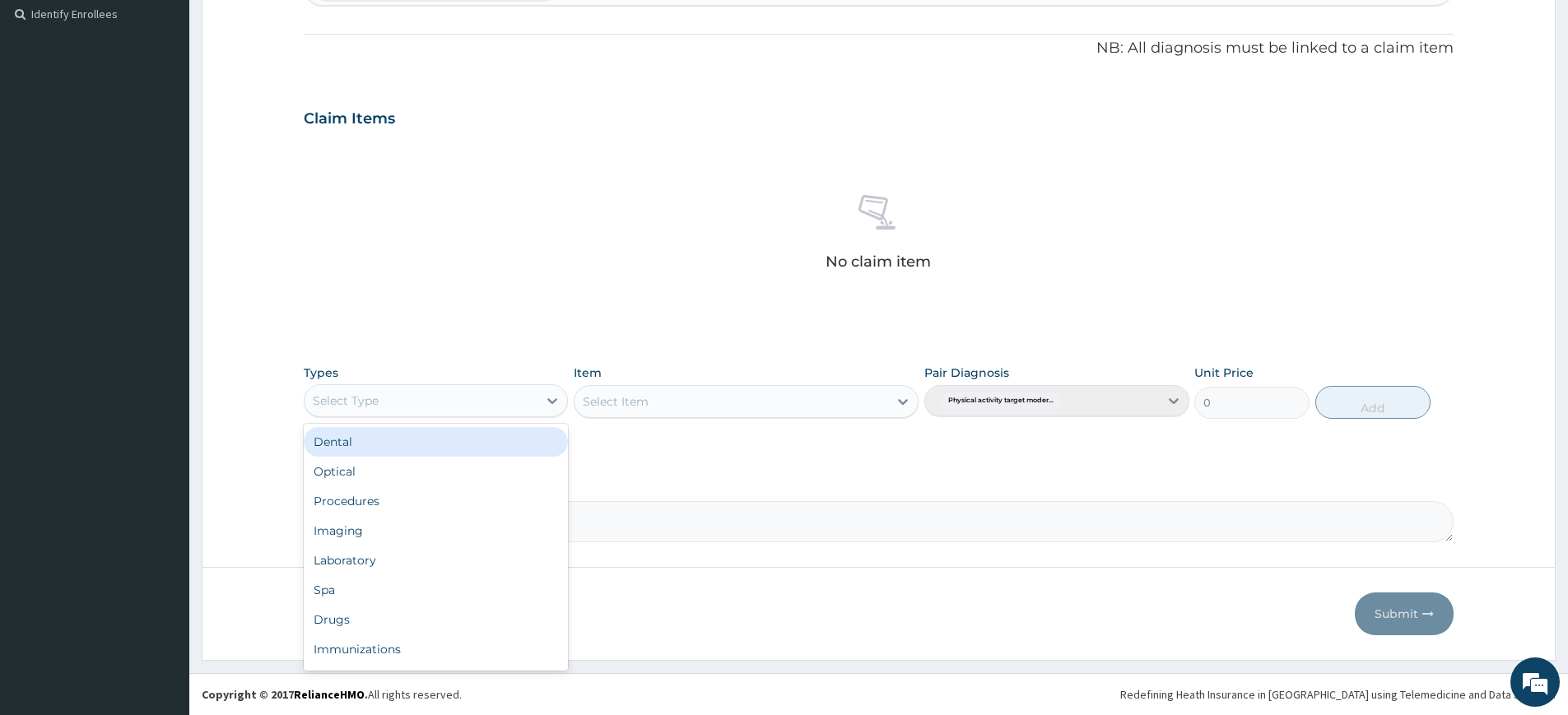
click at [478, 407] on div "Select Type" at bounding box center [420, 400] width 233 height 26
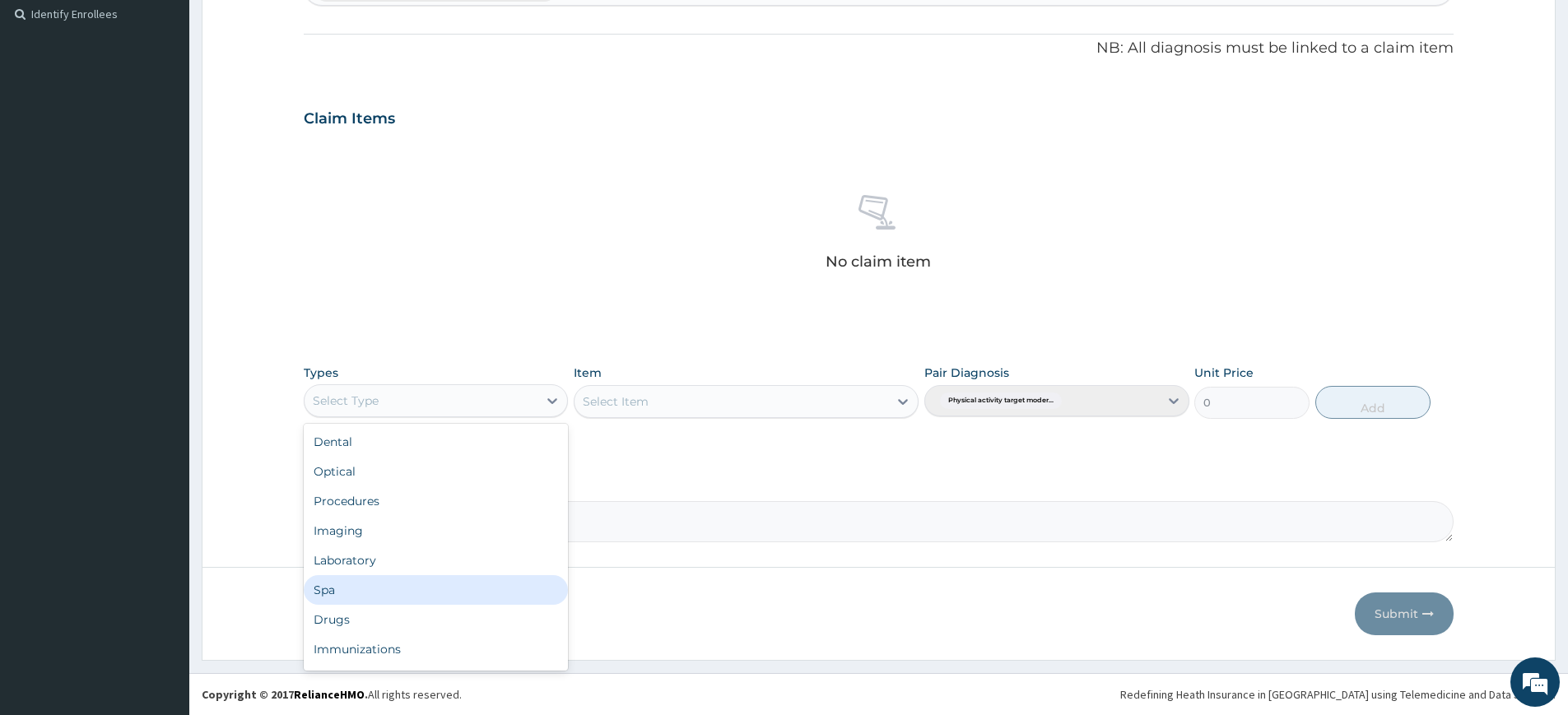
scroll to position [56, 0]
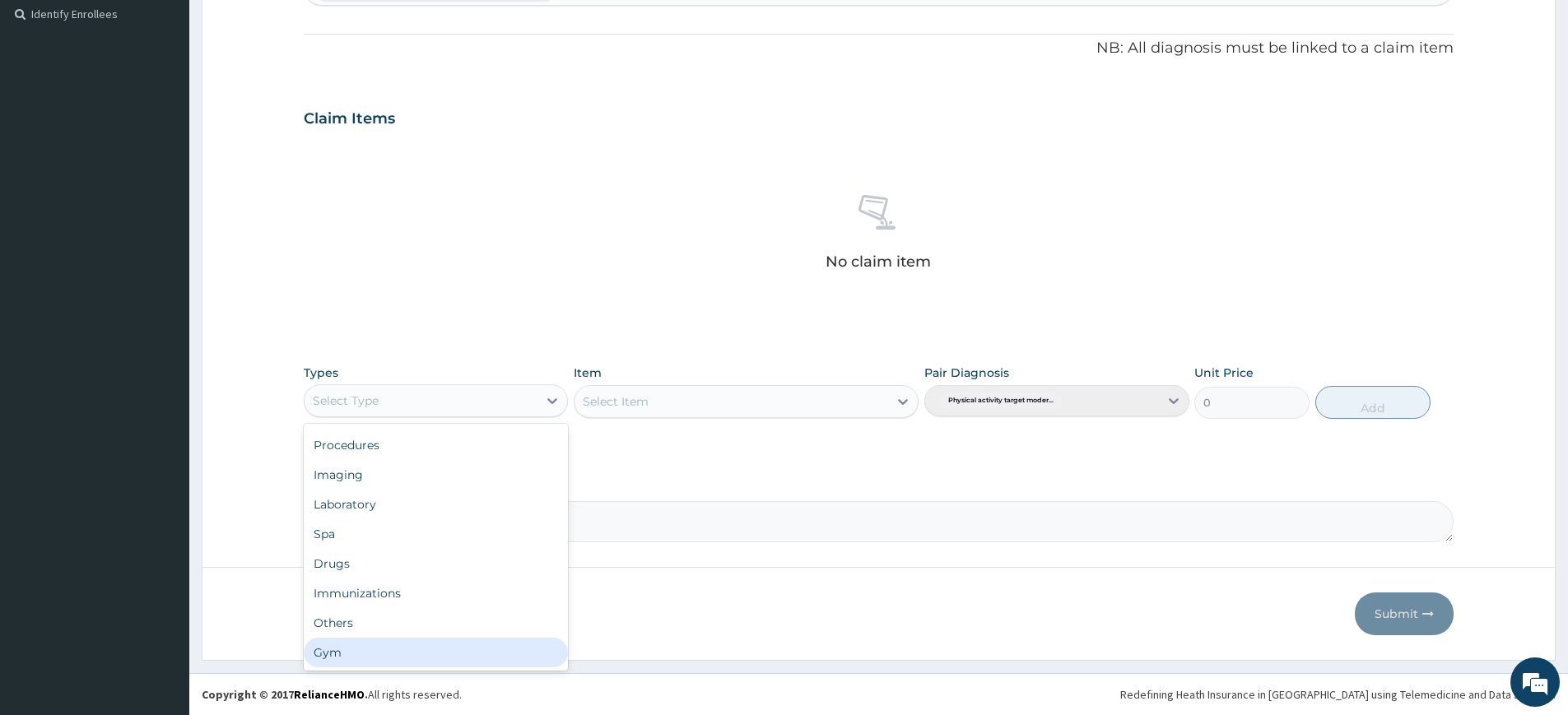
drag, startPoint x: 460, startPoint y: 641, endPoint x: 471, endPoint y: 628, distance: 17.0
click at [460, 641] on div "Gym" at bounding box center [435, 653] width 264 height 30
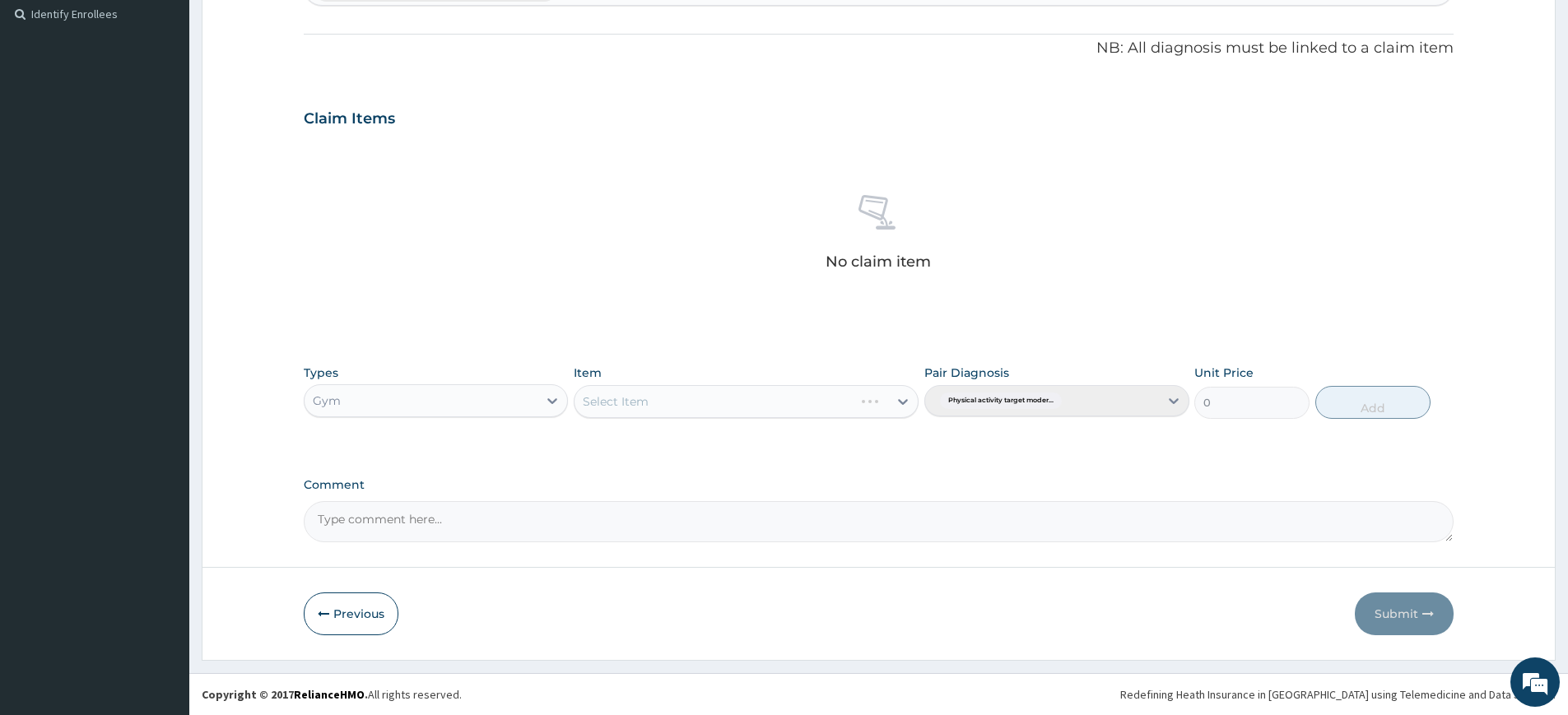
click at [670, 404] on div "Select Item" at bounding box center [746, 401] width 344 height 33
click at [682, 407] on div "Select Item" at bounding box center [731, 401] width 313 height 26
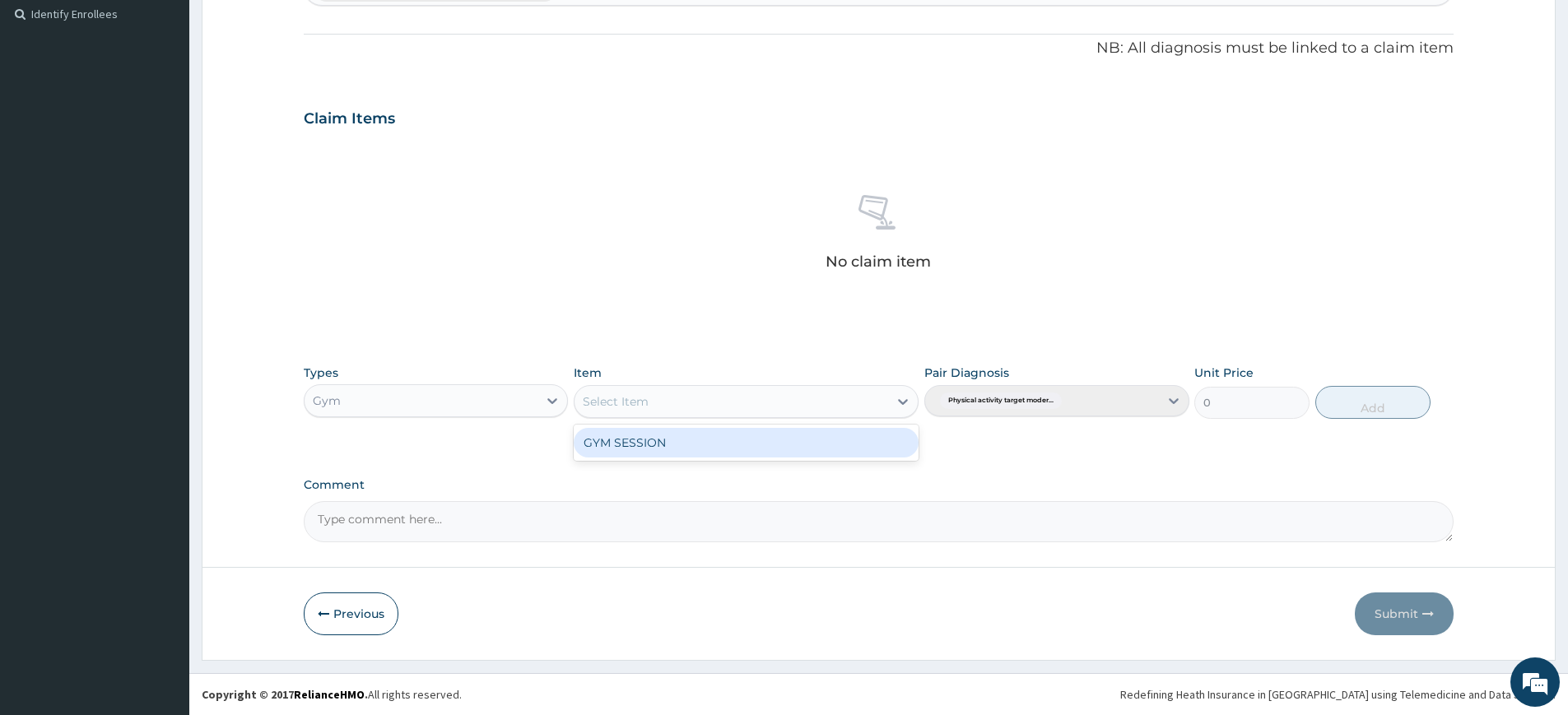
click at [691, 433] on div "GYM SESSION" at bounding box center [746, 443] width 344 height 30
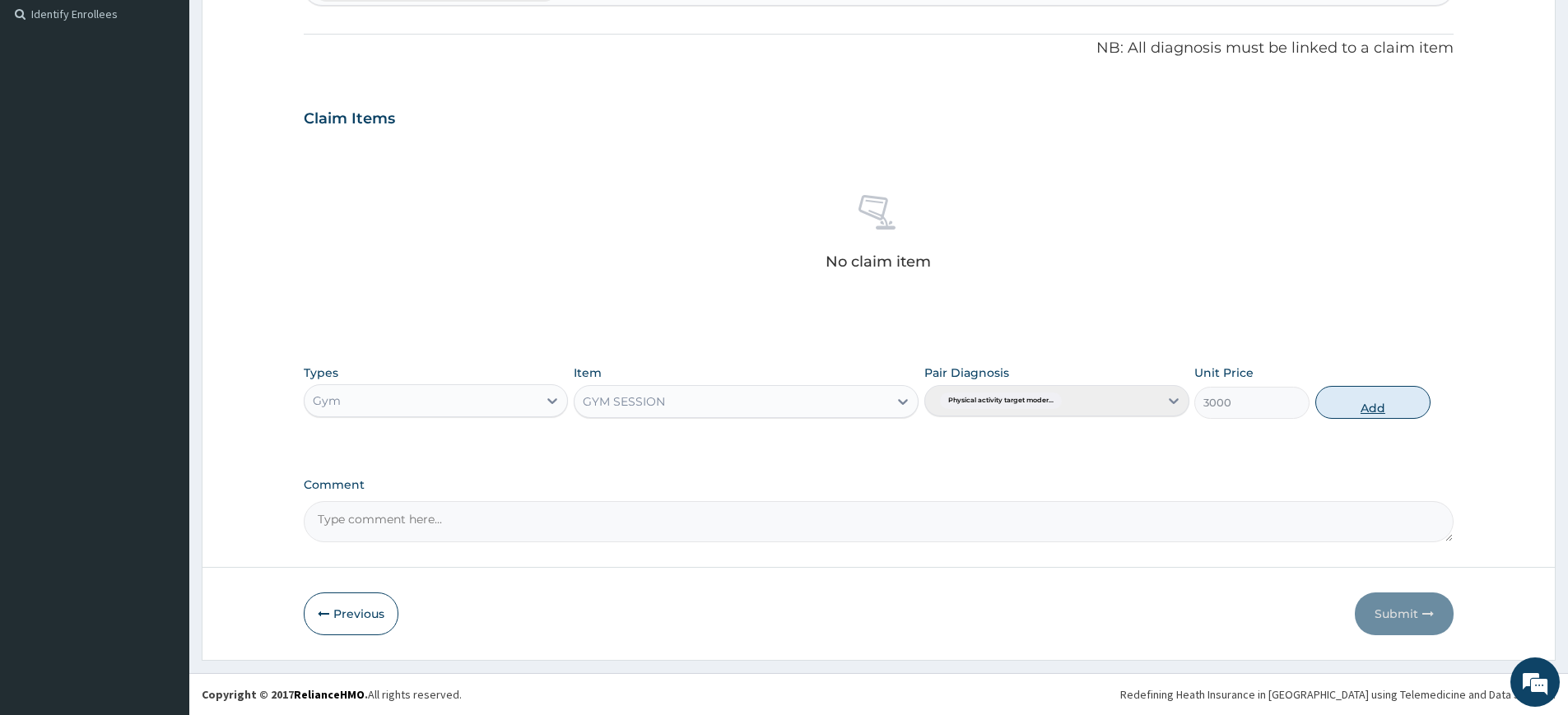
click at [1339, 390] on button "Add" at bounding box center [1371, 402] width 115 height 33
type input "0"
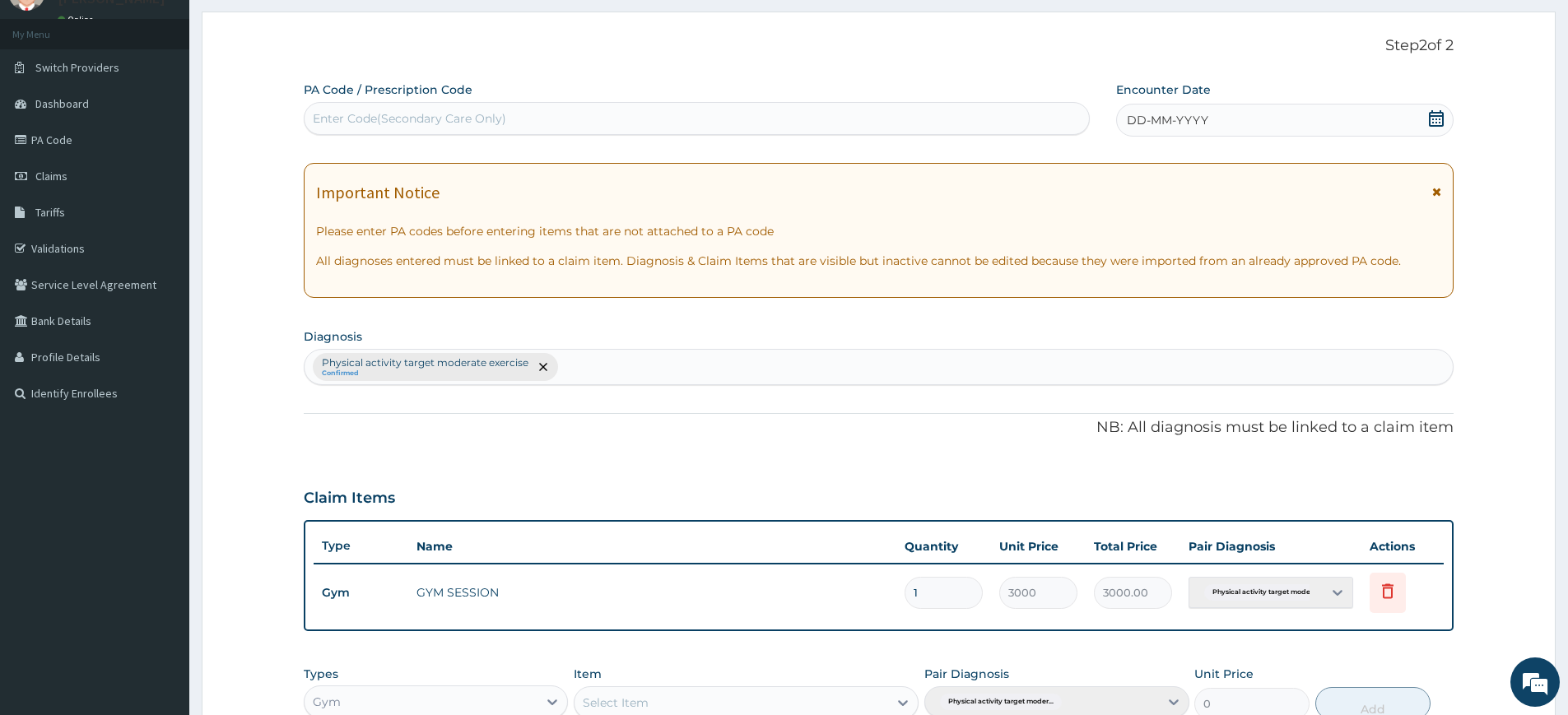
scroll to position [0, 0]
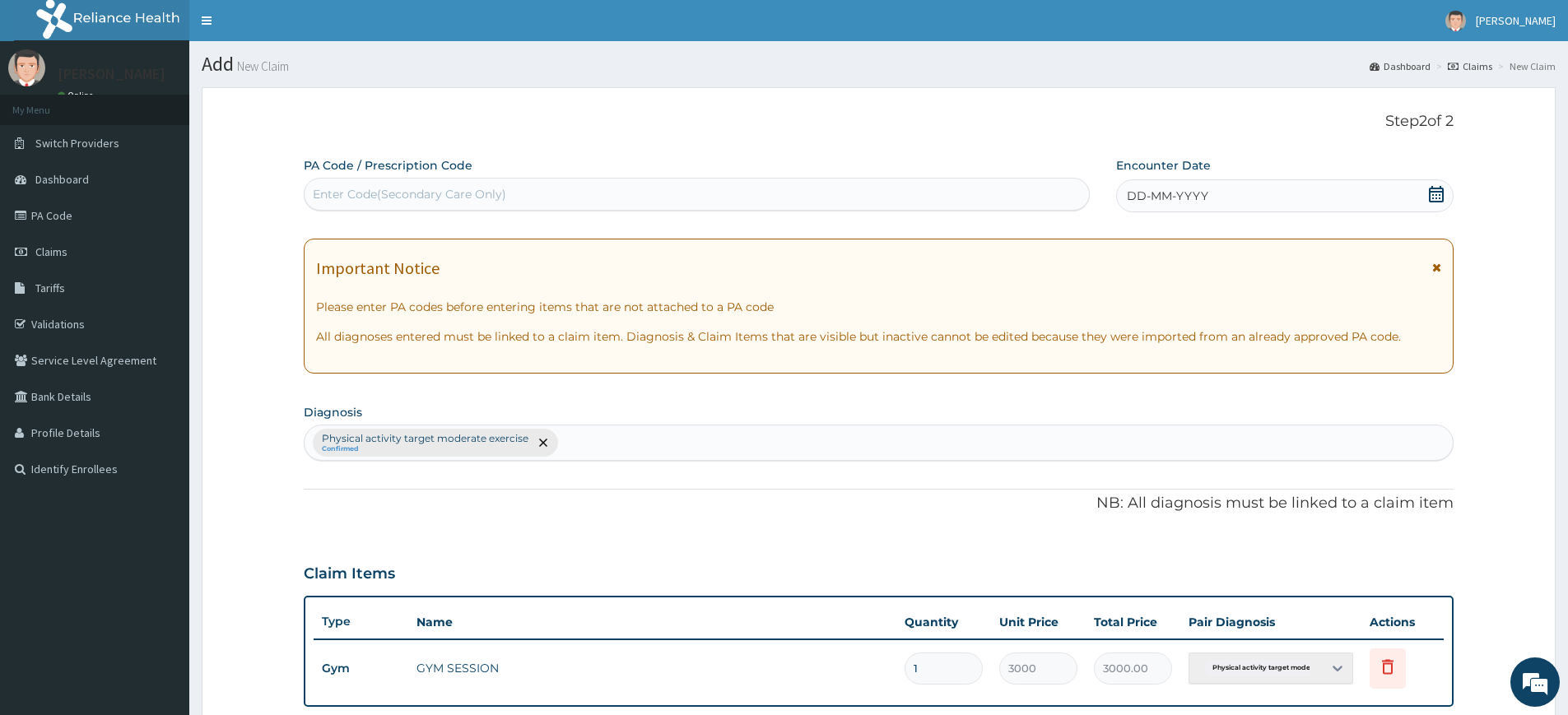
click at [1182, 197] on span "DD-MM-YYYY" at bounding box center [1168, 196] width 82 height 16
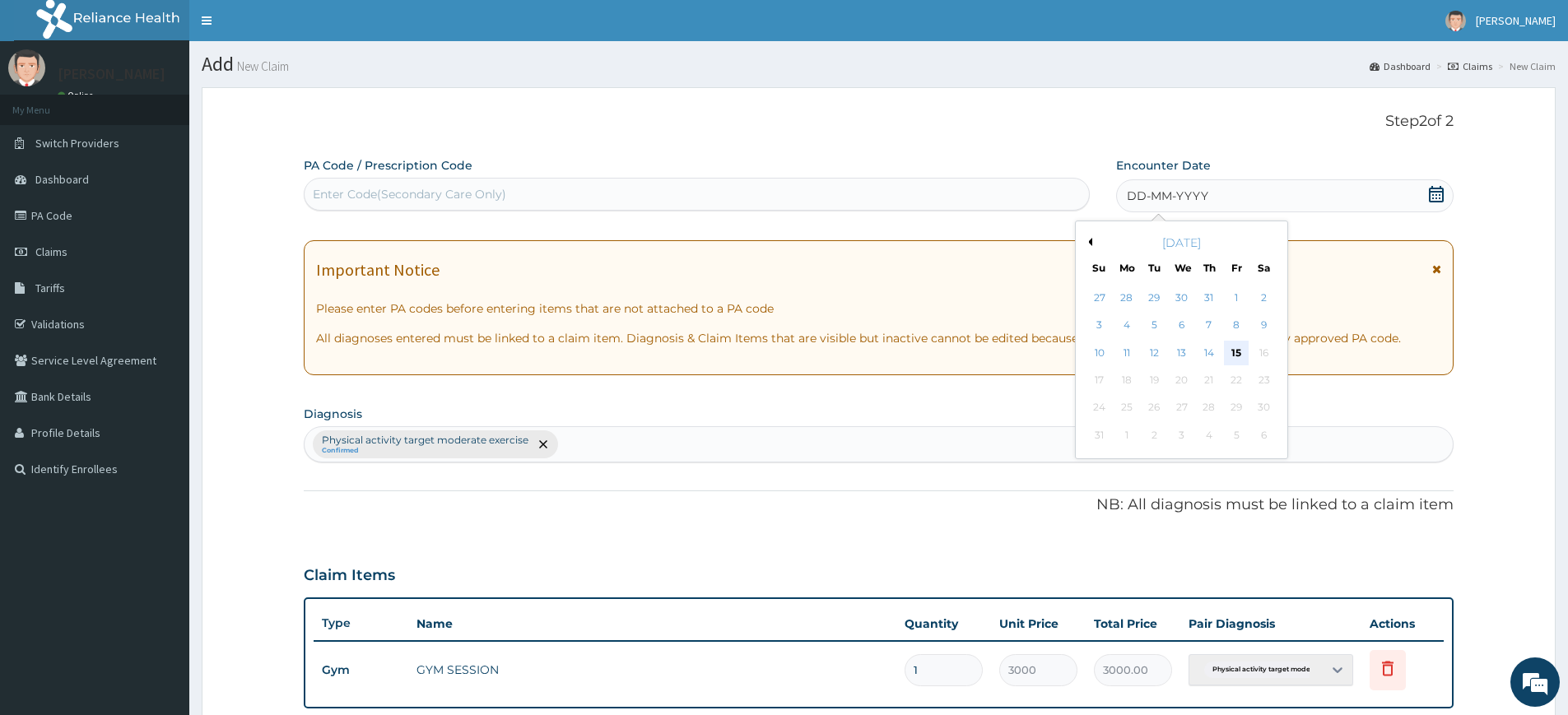
click at [1237, 346] on div "15" at bounding box center [1237, 353] width 25 height 25
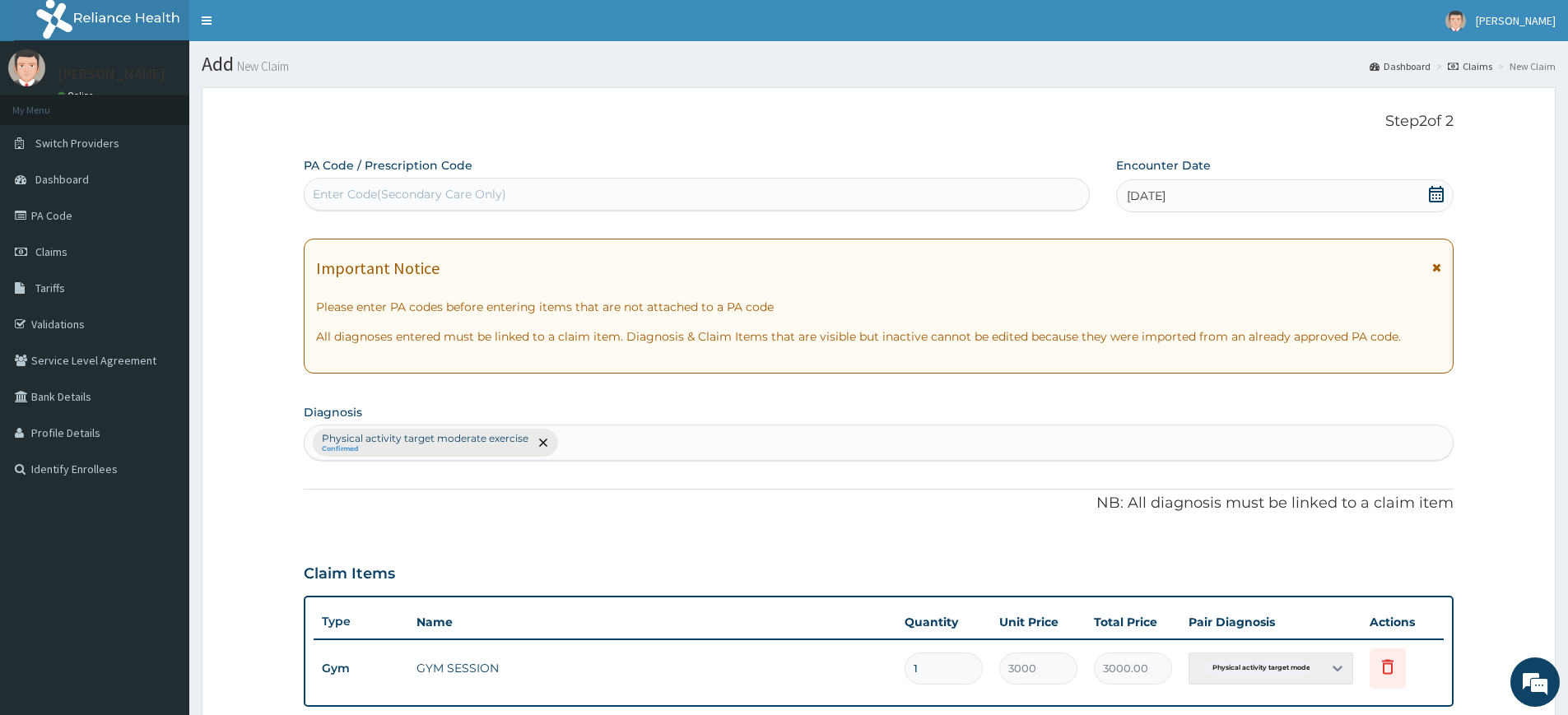
drag, startPoint x: 1012, startPoint y: 207, endPoint x: 1008, endPoint y: 198, distance: 9.8
click at [1012, 207] on div "Enter Code(Secondary Care Only)" at bounding box center [697, 194] width 784 height 26
click at [525, 193] on div "Enter Code(Secondary Care Only)" at bounding box center [697, 194] width 784 height 26
click at [354, 190] on input "PA/52C26" at bounding box center [340, 194] width 57 height 16
type input "PA/52C226"
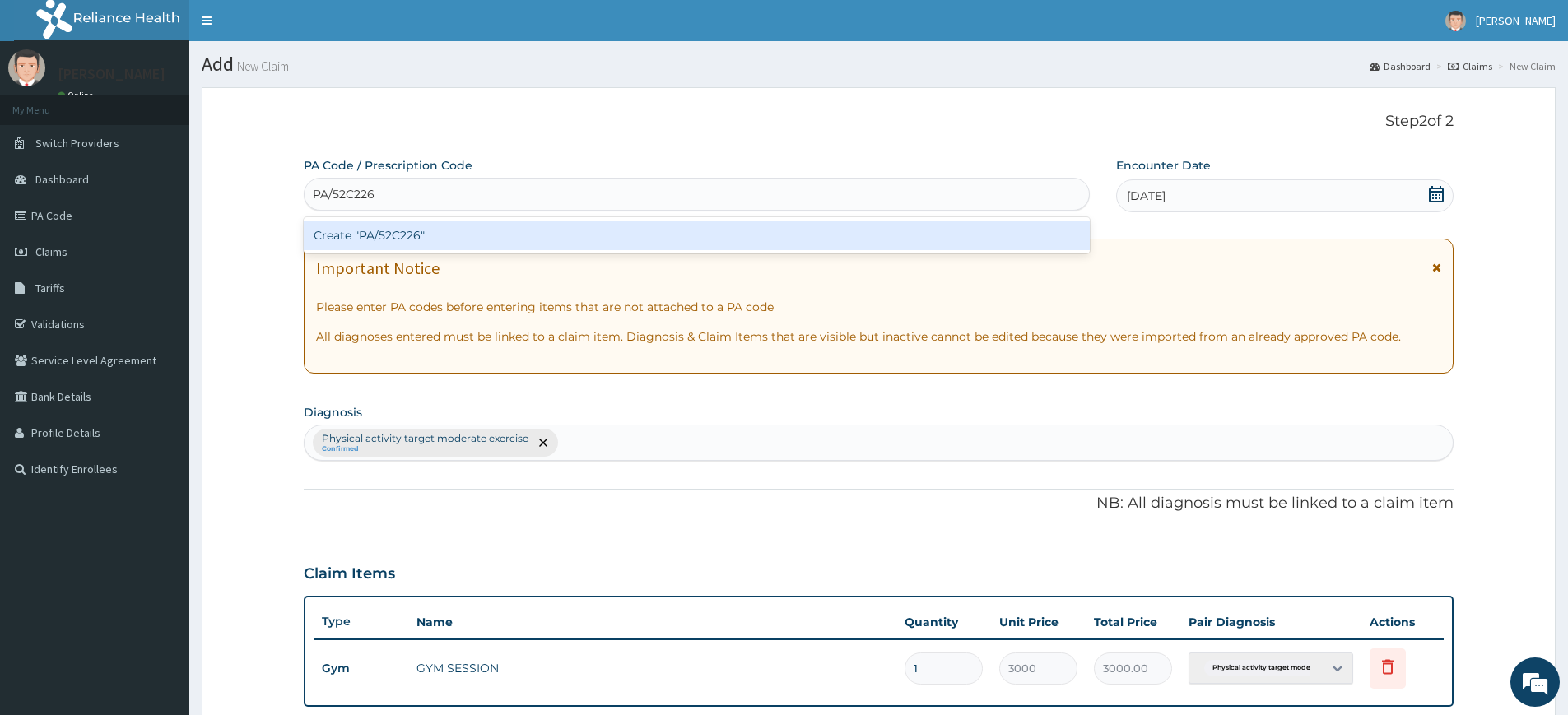
click at [430, 236] on div "Create "PA/52C226"" at bounding box center [696, 236] width 785 height 30
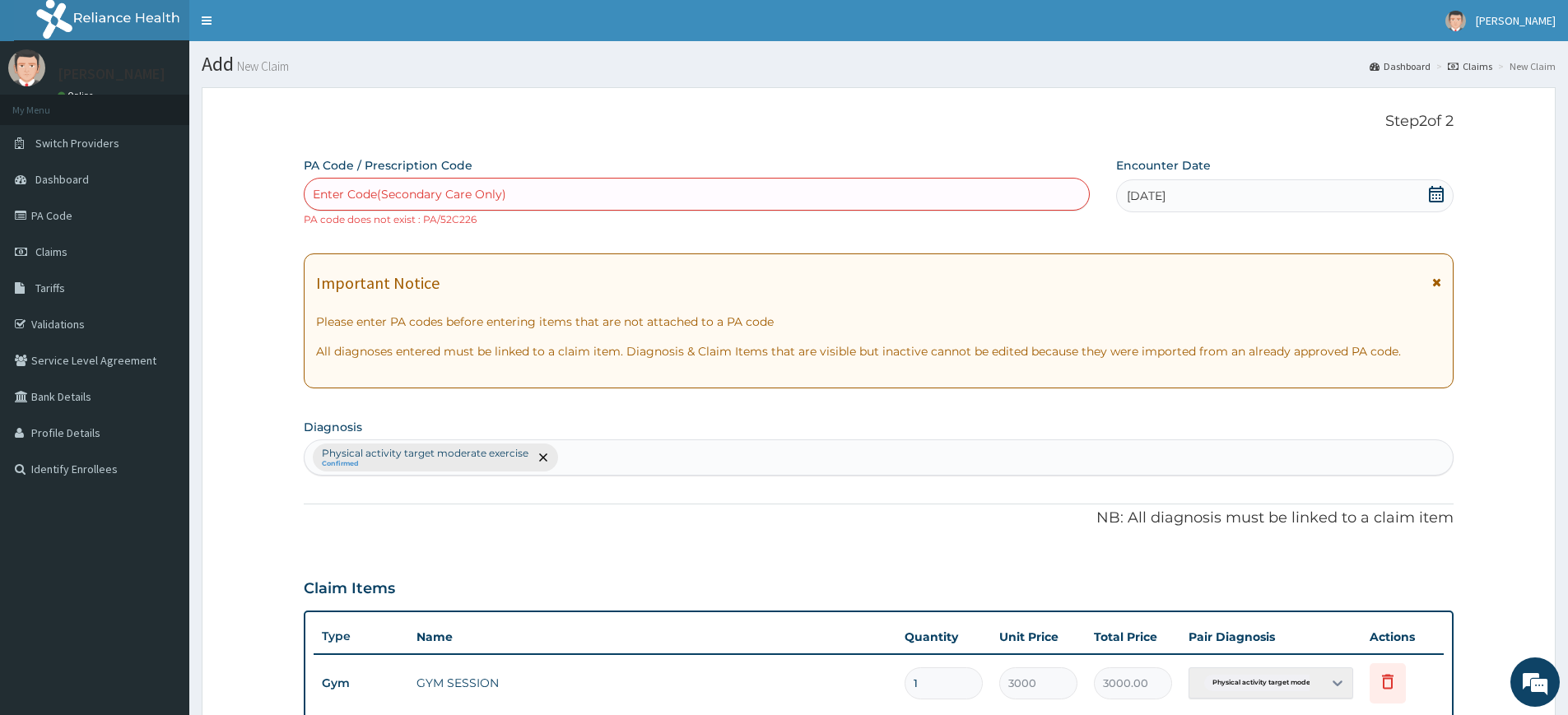
click at [416, 204] on div "Enter Code(Secondary Care Only)" at bounding box center [697, 194] width 784 height 26
type input "PA/52C2F6"
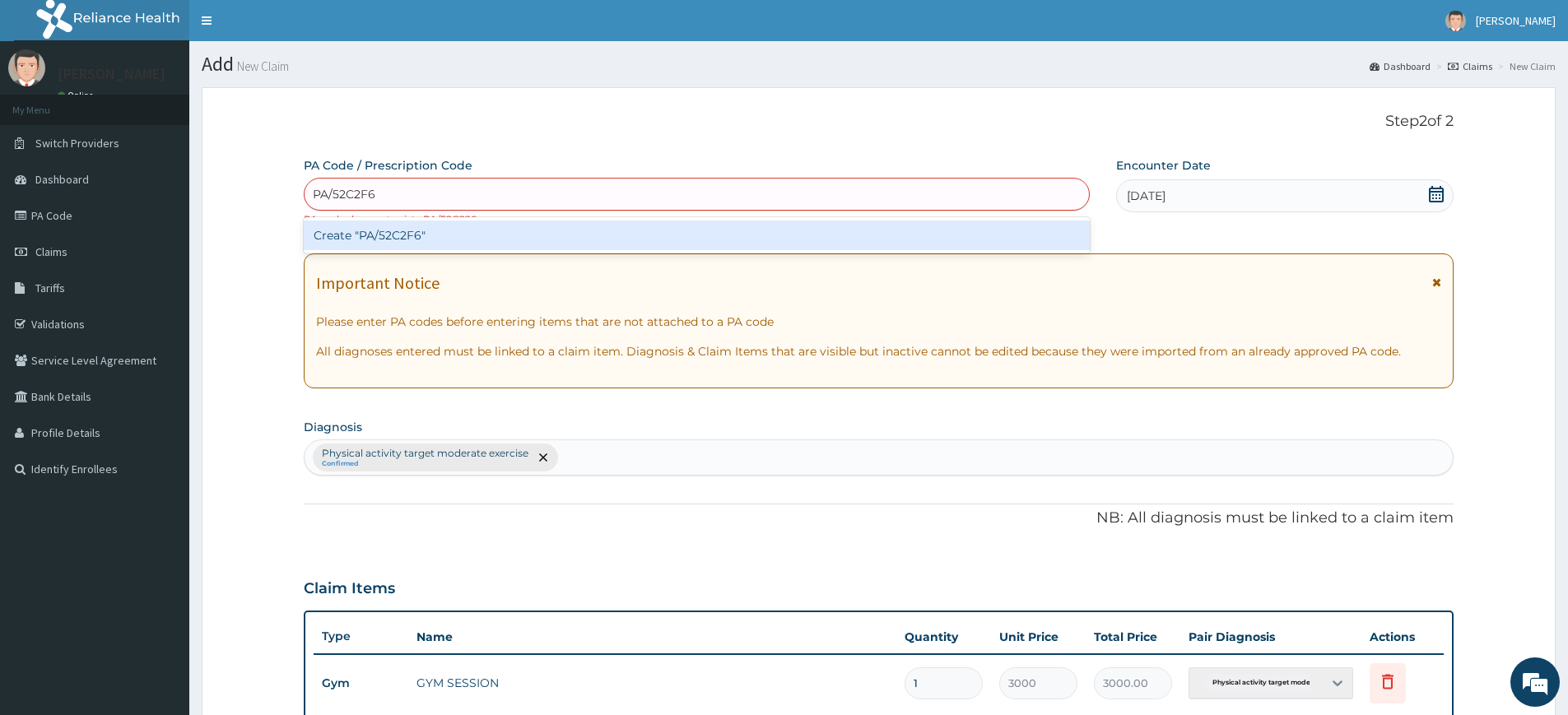
click at [391, 223] on div "Create "PA/52C2F6"" at bounding box center [696, 236] width 785 height 30
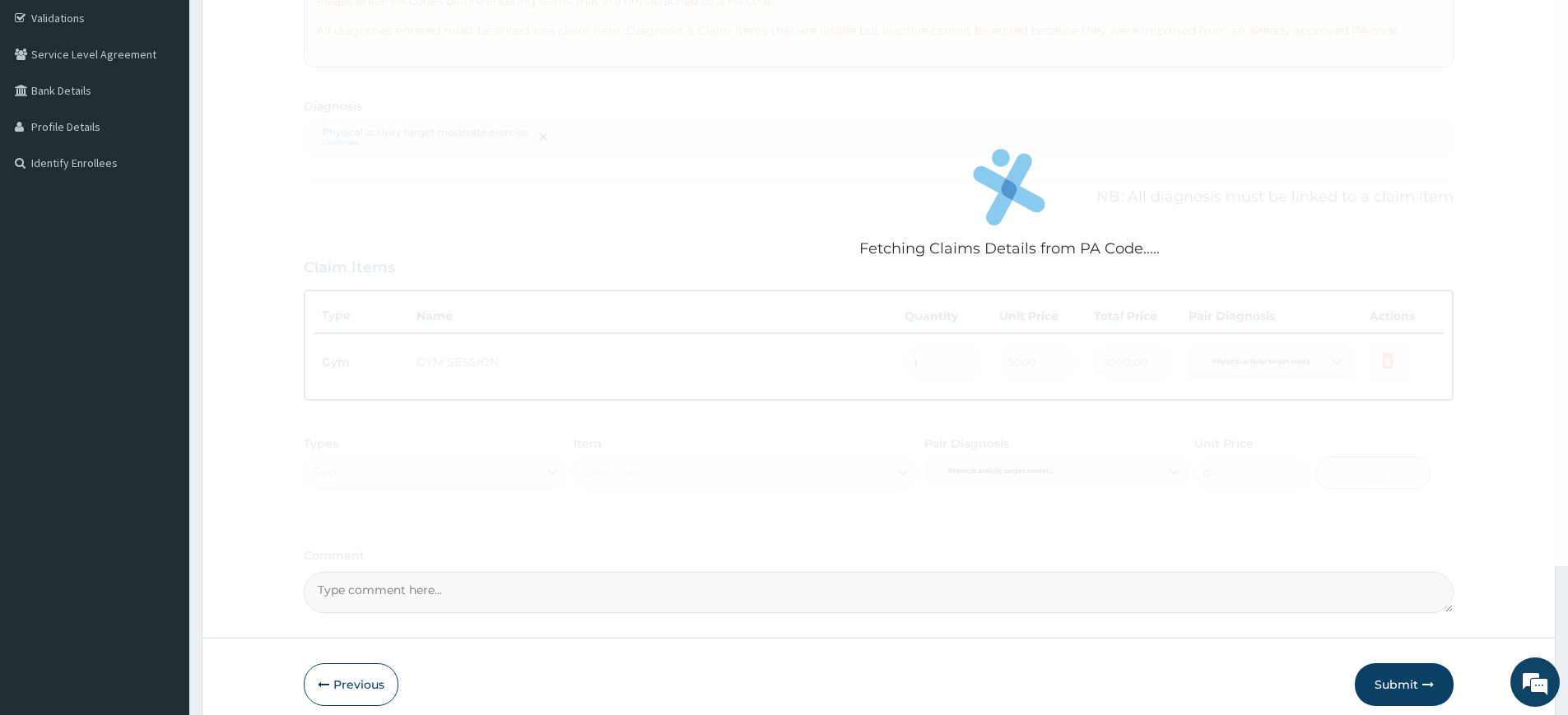
scroll to position [377, 0]
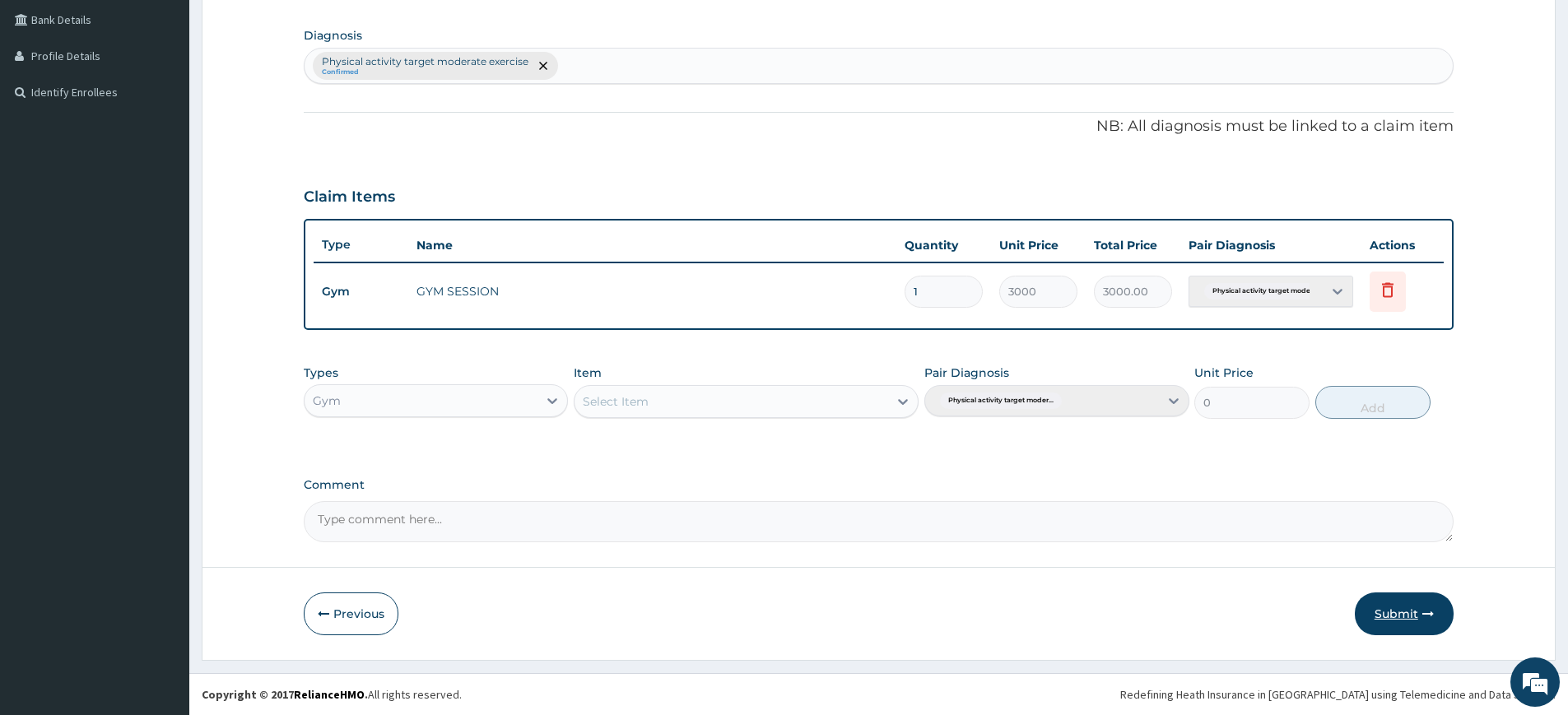
click at [1395, 608] on button "Submit" at bounding box center [1403, 614] width 99 height 43
